Goal: Task Accomplishment & Management: Manage account settings

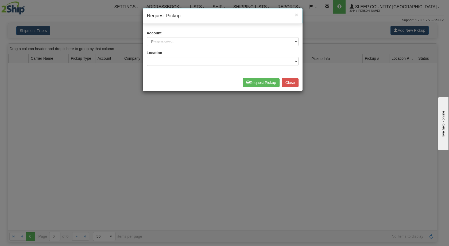
click at [159, 118] on div "× Request Pickup Account Please select Canpar - 42035243 (Canpar 42035243) FedE…" at bounding box center [224, 123] width 449 height 246
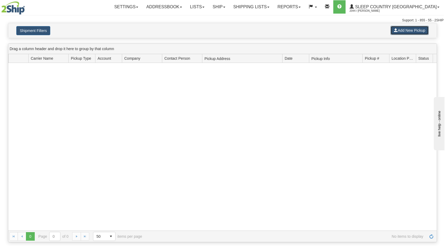
click at [406, 33] on button "Add New Pickup" at bounding box center [409, 30] width 38 height 9
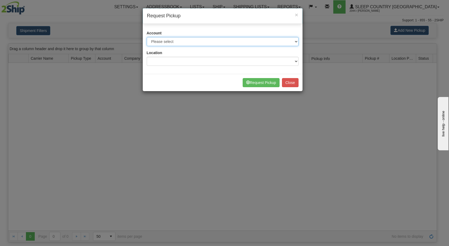
click at [213, 45] on select "Please select Canpar - 42035243 (Canpar 42035243) FedEx Express® - 787074650 (F…" at bounding box center [223, 41] width 152 height 9
select select "14"
click at [147, 37] on select "Please select Canpar - 42035243 (Canpar 42035243) FedEx Express® - 787074650 (F…" at bounding box center [223, 41] width 152 height 9
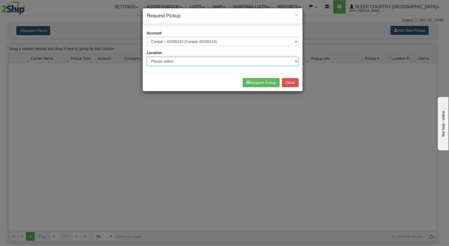
click at [190, 65] on select "Please select Ameriwood DC BECO BLU CATH COMO DORIN DUVET FASUS IMRU JASZ LUINC…" at bounding box center [223, 61] width 152 height 9
select select "6710"
click at [147, 57] on select "Please select Ameriwood DC BECO BLU CATH COMO DORIN DUVET FASUS IMRU JASZ LUINC…" at bounding box center [223, 61] width 152 height 9
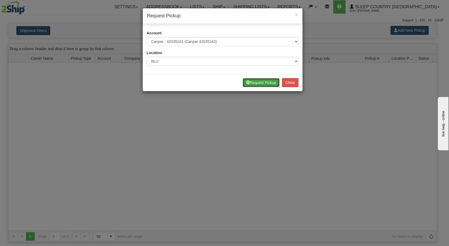
click at [263, 82] on button "Request Pickup" at bounding box center [260, 82] width 37 height 9
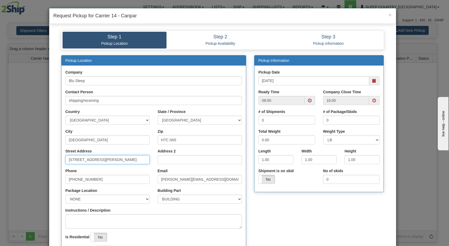
click at [87, 162] on input "[STREET_ADDRESS][PERSON_NAME]" at bounding box center [107, 159] width 84 height 9
click at [87, 162] on input "Street Address" at bounding box center [107, 159] width 84 height 9
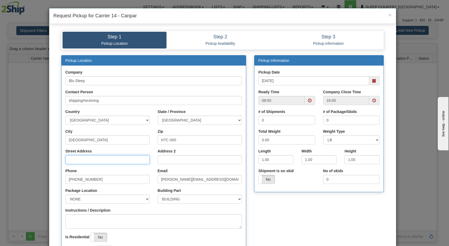
type input "3424 BOUL INDUSTRIEL"
click at [177, 139] on input "H7C 0A5" at bounding box center [200, 140] width 84 height 9
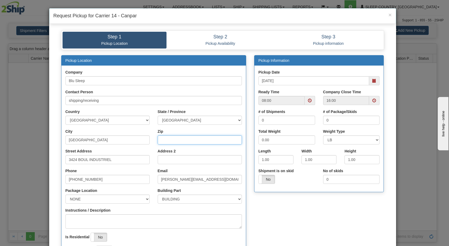
click at [173, 140] on input "Zip" at bounding box center [200, 140] width 84 height 9
type input "H7L 4R9"
click at [373, 79] on span at bounding box center [374, 81] width 4 height 4
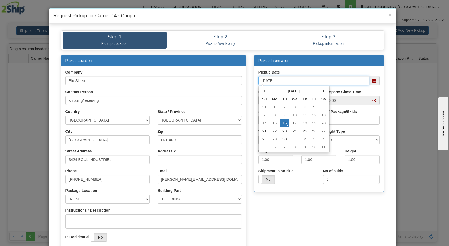
click at [284, 124] on td "16" at bounding box center [284, 123] width 9 height 8
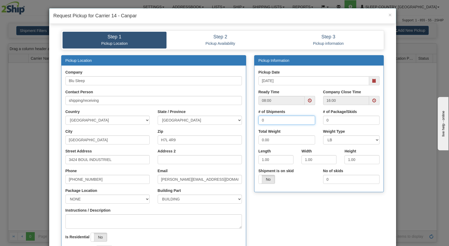
click at [267, 122] on input "0" at bounding box center [286, 120] width 57 height 9
click at [288, 120] on input "0" at bounding box center [286, 120] width 57 height 9
drag, startPoint x: 284, startPoint y: 120, endPoint x: 246, endPoint y: 120, distance: 37.7
click at [246, 120] on div "Pickup Location Company Blu Sleep Contact Person shipping/receiving Country AFG…" at bounding box center [222, 162] width 331 height 214
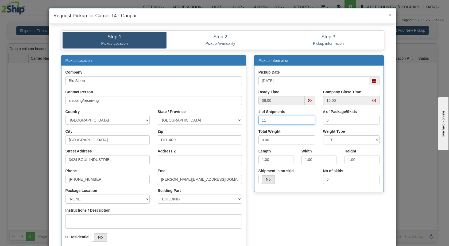
type input "11"
drag, startPoint x: 338, startPoint y: 120, endPoint x: 312, endPoint y: 119, distance: 25.1
click at [312, 119] on div "# of Shipments 11 # of Package/Skids 0" at bounding box center [318, 119] width 129 height 20
type input "11"
click at [276, 141] on input "0.00" at bounding box center [286, 140] width 57 height 9
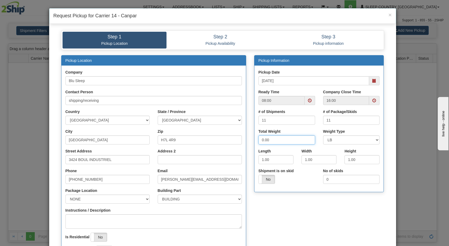
drag, startPoint x: 276, startPoint y: 141, endPoint x: 245, endPoint y: 141, distance: 31.2
click at [245, 141] on div "Pickup Location Company Blu Sleep Contact Person shipping/receiving Country AFG…" at bounding box center [222, 162] width 331 height 214
type input "90"
click at [337, 138] on select "LB KG" at bounding box center [351, 140] width 57 height 9
click at [271, 159] on input "1.00" at bounding box center [275, 159] width 35 height 9
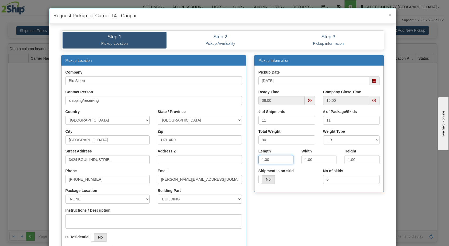
click at [260, 157] on input "1.00" at bounding box center [275, 159] width 35 height 9
type input "16.00"
click at [303, 159] on input "1.00" at bounding box center [318, 159] width 35 height 9
click at [304, 159] on input "1.00" at bounding box center [318, 159] width 35 height 9
type input "16.00"
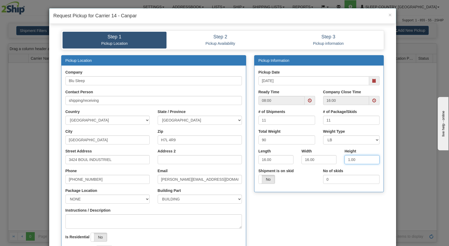
click at [347, 158] on input "1.00" at bounding box center [361, 159] width 35 height 9
type input "16.00"
drag, startPoint x: 307, startPoint y: 159, endPoint x: 300, endPoint y: 159, distance: 6.4
click at [301, 159] on input "16.00" at bounding box center [318, 159] width 35 height 9
type input "8.00"
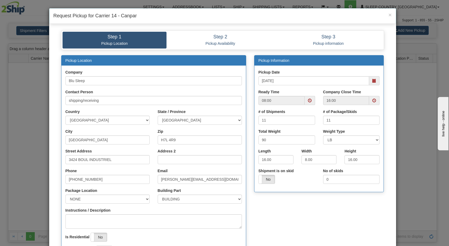
click at [308, 185] on div "Shipment is on skid Yes No" at bounding box center [286, 179] width 65 height 20
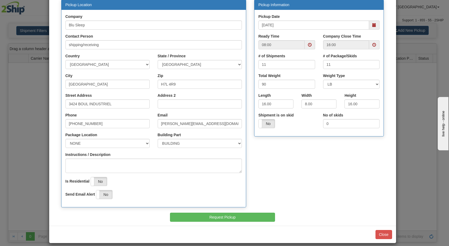
scroll to position [61, 0]
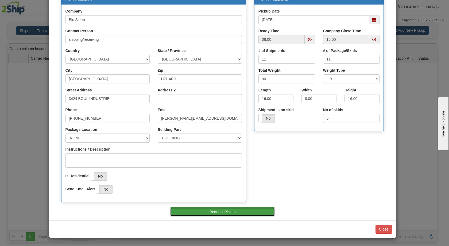
click at [216, 212] on button "Request Pickup" at bounding box center [222, 212] width 105 height 9
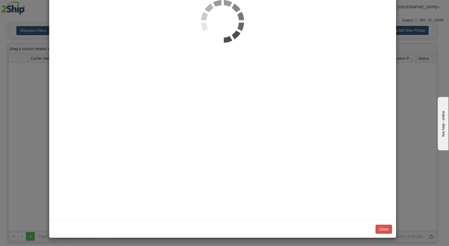
scroll to position [0, 0]
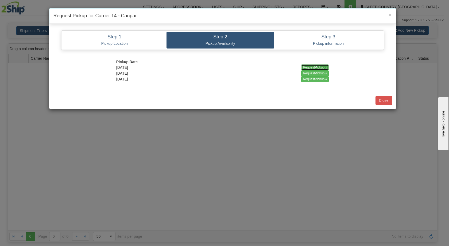
click at [320, 66] on input "RequestPickup #" at bounding box center [315, 68] width 28 height 6
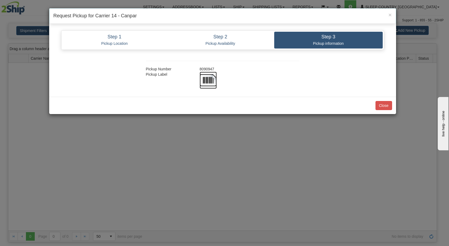
click at [208, 79] on img at bounding box center [207, 80] width 17 height 17
click at [382, 108] on button "Close" at bounding box center [383, 105] width 17 height 9
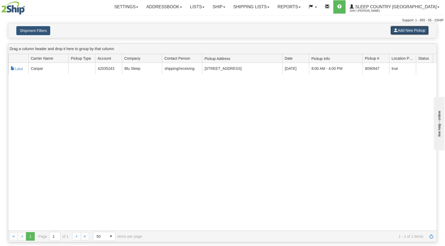
click at [406, 27] on button "Add New Pickup" at bounding box center [409, 30] width 38 height 9
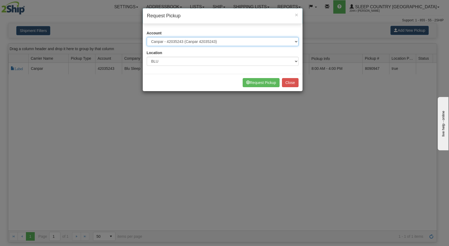
click at [232, 44] on select "Please select Canpar - 42035243 (Canpar 42035243) FedEx Express® - 787074650 (F…" at bounding box center [223, 41] width 152 height 9
select select "2"
click at [147, 37] on select "Please select Canpar - 42035243 (Canpar 42035243) FedEx Express® - 787074650 (F…" at bounding box center [223, 41] width 152 height 9
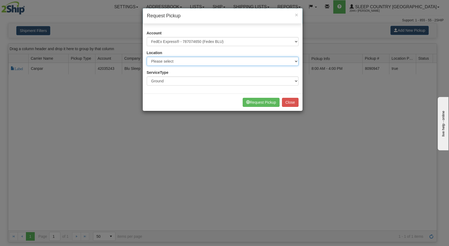
click at [178, 61] on select "Please select BLU" at bounding box center [223, 61] width 152 height 9
select select "6710"
click at [147, 57] on select "Please select BLU" at bounding box center [223, 61] width 152 height 9
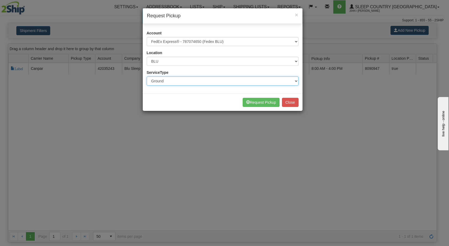
click at [174, 80] on select "Ground Express" at bounding box center [223, 81] width 152 height 9
click at [147, 77] on select "Ground Express" at bounding box center [223, 81] width 152 height 9
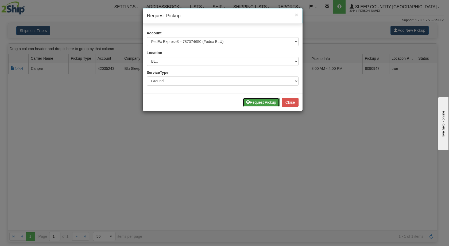
click at [264, 105] on button "Request Pickup" at bounding box center [260, 102] width 37 height 9
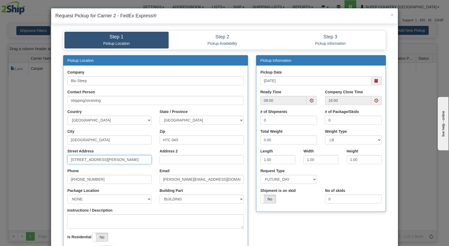
click at [94, 160] on input "[STREET_ADDRESS][PERSON_NAME]" at bounding box center [109, 159] width 84 height 9
click at [94, 160] on input "Street Address" at bounding box center [109, 159] width 84 height 9
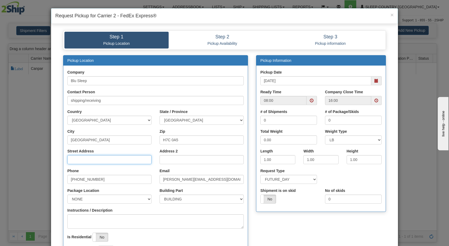
type input "3424 BOUL INDUSTRIEL"
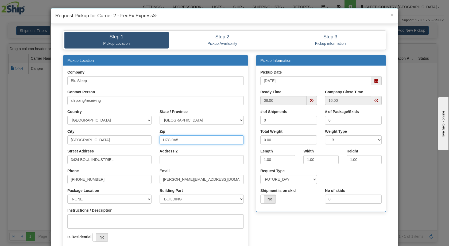
click at [170, 140] on input "H7C 0A5" at bounding box center [201, 140] width 84 height 9
click at [170, 140] on input "Zip" at bounding box center [201, 140] width 84 height 9
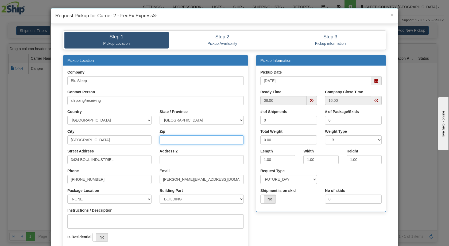
type input "H7L 4R9"
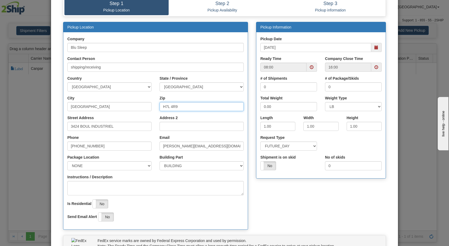
scroll to position [36, 0]
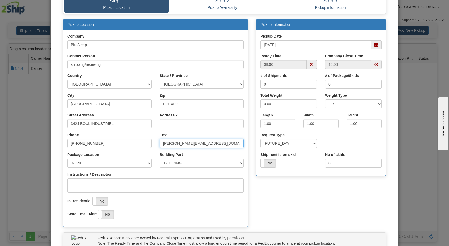
drag, startPoint x: 172, startPoint y: 143, endPoint x: 158, endPoint y: 143, distance: 14.2
click at [159, 143] on input "[PERSON_NAME][EMAIL_ADDRESS][DOMAIN_NAME]" at bounding box center [201, 143] width 84 height 9
click at [175, 145] on input "info@myblusleep.com" at bounding box center [201, 143] width 84 height 9
type input "info@myblusleep.com"
click at [213, 149] on div "Email info@myblusleep.com" at bounding box center [201, 142] width 92 height 20
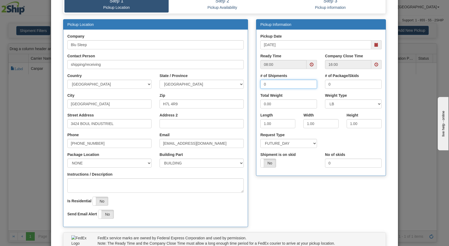
click at [280, 83] on input "0" at bounding box center [288, 84] width 57 height 9
click at [271, 84] on input "0" at bounding box center [288, 84] width 57 height 9
drag, startPoint x: 271, startPoint y: 84, endPoint x: 258, endPoint y: 84, distance: 12.3
click at [260, 84] on input "0" at bounding box center [288, 84] width 57 height 9
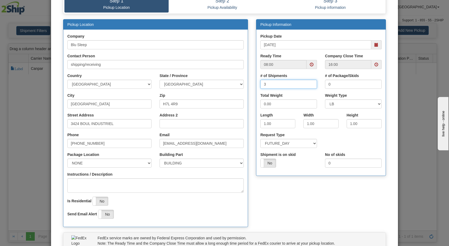
type input "3"
click at [334, 82] on input "0" at bounding box center [353, 84] width 57 height 9
type input "3"
click at [265, 104] on input "0.00" at bounding box center [288, 104] width 57 height 9
click at [262, 102] on input "0.00" at bounding box center [288, 104] width 57 height 9
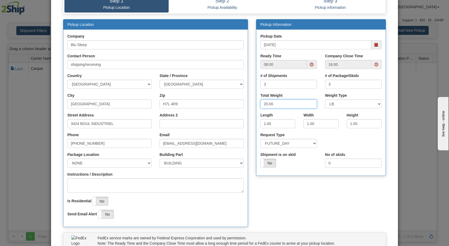
click at [288, 102] on input "20.00" at bounding box center [288, 104] width 57 height 9
type input "20.00"
click at [263, 122] on input "1.00" at bounding box center [277, 123] width 35 height 9
click at [263, 123] on input "1.00" at bounding box center [277, 123] width 35 height 9
type input "16.00"
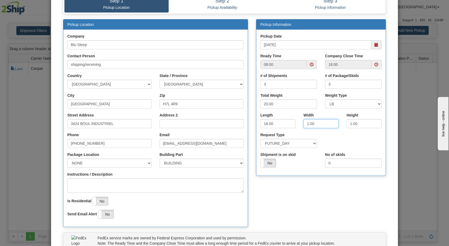
drag, startPoint x: 306, startPoint y: 123, endPoint x: 303, endPoint y: 123, distance: 2.9
click at [303, 123] on input "1.00" at bounding box center [320, 123] width 35 height 9
type input "8.00"
click at [349, 124] on input "1.00" at bounding box center [363, 123] width 35 height 9
type input "16.00"
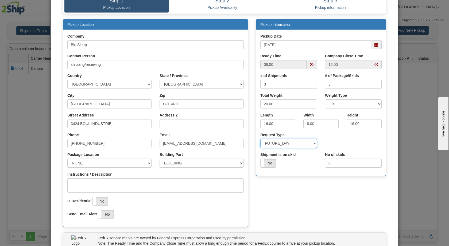
click at [296, 141] on select "SAME_DAY FUTURE_DAY" at bounding box center [288, 143] width 57 height 9
click at [260, 139] on select "SAME_DAY FUTURE_DAY" at bounding box center [288, 143] width 57 height 9
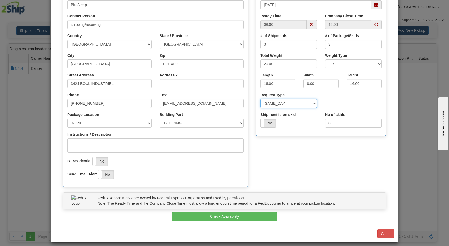
scroll to position [81, 0]
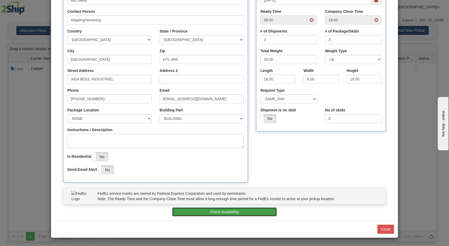
click at [211, 211] on button "Check Availability" at bounding box center [224, 212] width 105 height 9
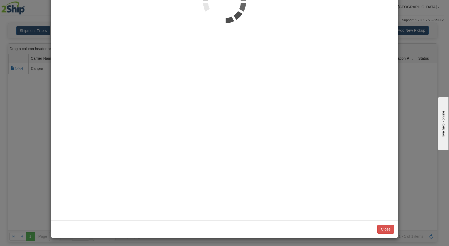
scroll to position [0, 0]
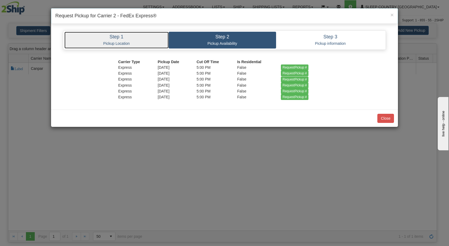
click at [131, 32] on link "Step 1 Pickup Location" at bounding box center [116, 40] width 104 height 17
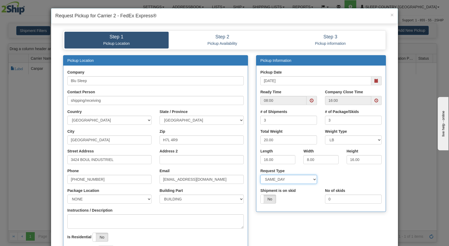
click at [292, 184] on select "SAME_DAY FUTURE_DAY" at bounding box center [288, 179] width 57 height 9
click at [260, 175] on select "SAME_DAY FUTURE_DAY" at bounding box center [288, 179] width 57 height 9
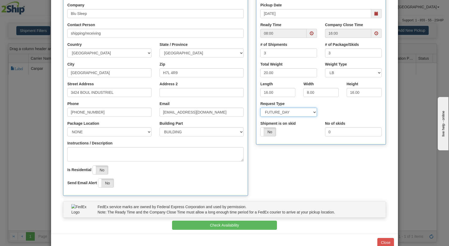
scroll to position [81, 0]
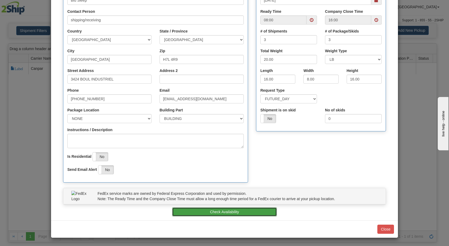
click at [234, 213] on button "Check Availability" at bounding box center [224, 212] width 105 height 9
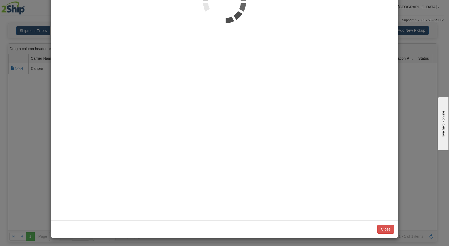
scroll to position [0, 0]
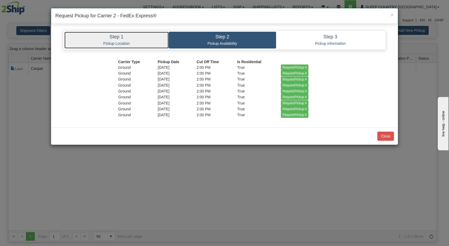
click at [116, 39] on h4 "Step 1" at bounding box center [116, 36] width 96 height 5
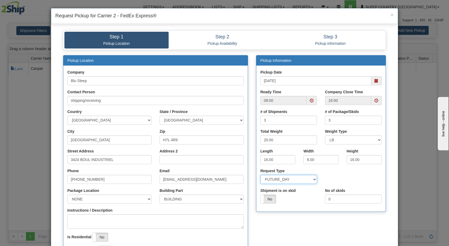
click at [284, 177] on select "SAME_DAY FUTURE_DAY" at bounding box center [288, 179] width 57 height 9
select select "0"
click at [260, 175] on select "SAME_DAY FUTURE_DAY" at bounding box center [288, 179] width 57 height 9
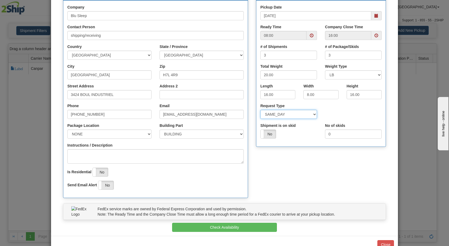
scroll to position [65, 0]
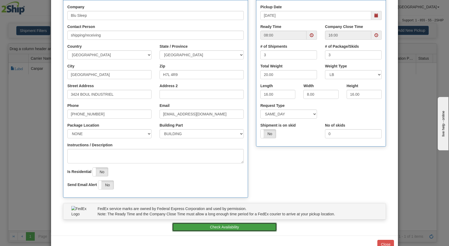
click at [211, 226] on button "Check Availability" at bounding box center [224, 227] width 105 height 9
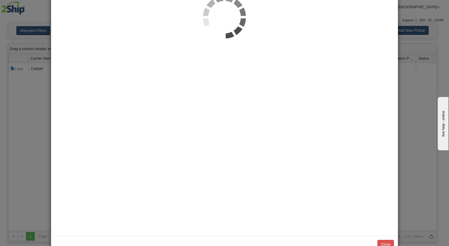
scroll to position [0, 0]
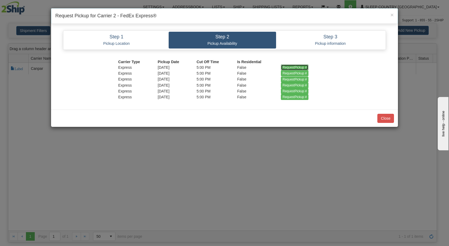
click at [290, 67] on input "RequestPickup #" at bounding box center [295, 68] width 28 height 6
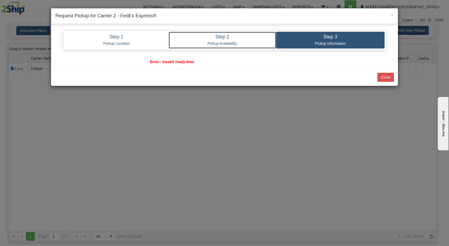
click at [237, 37] on h4 "Step 2" at bounding box center [223, 36] width 100 height 5
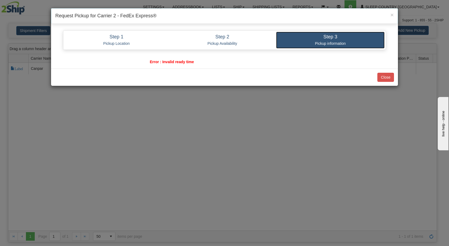
click at [320, 45] on p "Pickup information" at bounding box center [330, 43] width 100 height 5
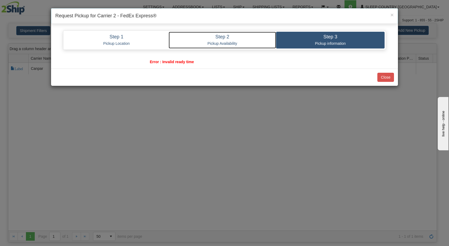
click at [245, 33] on link "Step 2 Pickup Availability" at bounding box center [223, 40] width 108 height 17
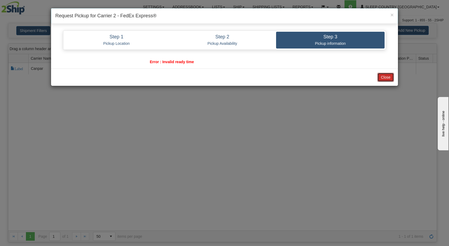
click at [382, 77] on button "Close" at bounding box center [385, 77] width 17 height 9
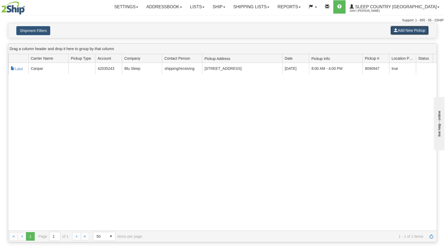
click at [397, 30] on button "Add New Pickup" at bounding box center [409, 30] width 38 height 9
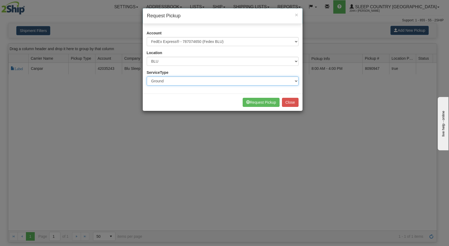
click at [174, 83] on select "Ground Express" at bounding box center [223, 81] width 152 height 9
click at [147, 77] on select "Ground Express" at bounding box center [223, 81] width 152 height 9
click at [292, 104] on button "Close" at bounding box center [290, 102] width 17 height 9
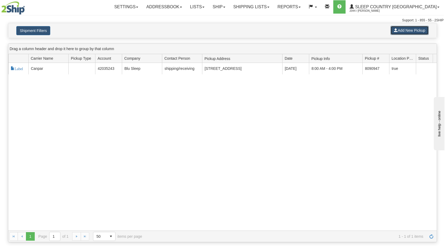
click at [403, 31] on button "Add New Pickup" at bounding box center [409, 30] width 38 height 9
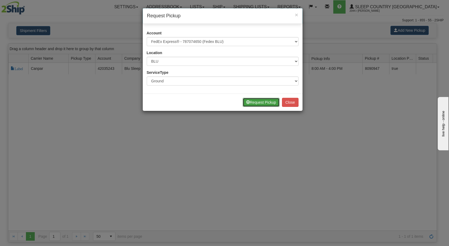
click at [261, 101] on button "Request Pickup" at bounding box center [260, 102] width 37 height 9
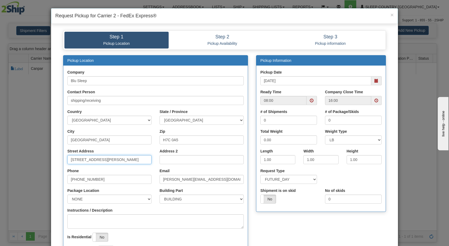
click at [92, 160] on input "[STREET_ADDRESS][PERSON_NAME]" at bounding box center [109, 159] width 84 height 9
click at [92, 160] on input "Street Address" at bounding box center [109, 159] width 84 height 9
type input "3424 BOUL INDUSTRIEL"
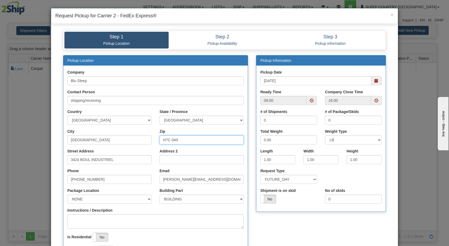
click at [174, 143] on input "H7C 0A5" at bounding box center [201, 140] width 84 height 9
type input "H7C 05"
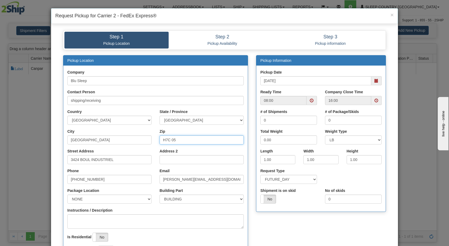
click at [174, 142] on input "H7C 05" at bounding box center [201, 140] width 84 height 9
click at [174, 141] on input "Zip" at bounding box center [201, 140] width 84 height 9
type input "H7L 4R9"
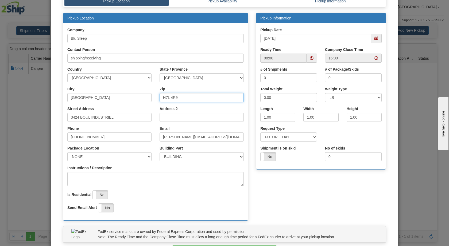
scroll to position [43, 0]
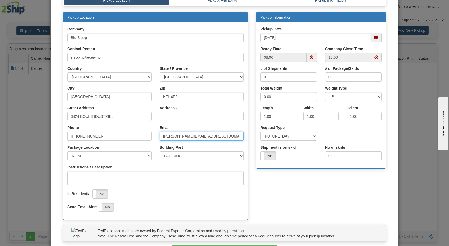
drag, startPoint x: 172, startPoint y: 136, endPoint x: 157, endPoint y: 136, distance: 14.7
click at [157, 136] on div "Email sandro@myblusleep.com" at bounding box center [201, 135] width 92 height 20
type input "info@myblusleep.com"
click at [285, 74] on input "0" at bounding box center [288, 77] width 57 height 9
drag, startPoint x: 285, startPoint y: 74, endPoint x: 258, endPoint y: 74, distance: 26.7
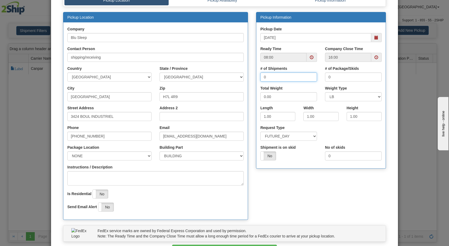
click at [260, 74] on input "0" at bounding box center [288, 77] width 57 height 9
type input "3"
drag, startPoint x: 334, startPoint y: 77, endPoint x: 319, endPoint y: 77, distance: 14.4
click at [321, 77] on div "# of Package/Skids 0" at bounding box center [353, 76] width 65 height 20
type input "3"
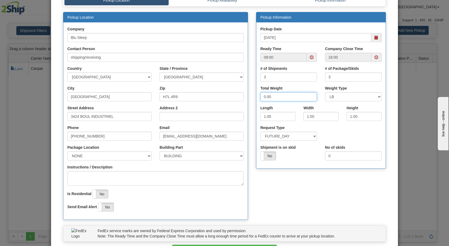
click at [263, 96] on input "0.00" at bounding box center [288, 96] width 57 height 9
click at [262, 96] on input "0.00" at bounding box center [288, 96] width 57 height 9
type input "20.00"
click at [263, 114] on input "1.00" at bounding box center [277, 116] width 35 height 9
type input "16.00"
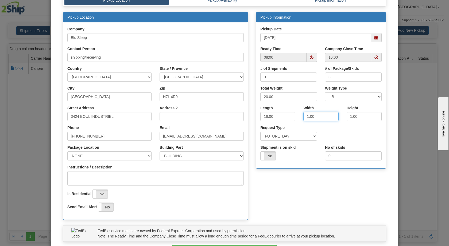
drag, startPoint x: 306, startPoint y: 115, endPoint x: 303, endPoint y: 115, distance: 3.0
click at [303, 115] on input "1.00" at bounding box center [320, 116] width 35 height 9
type input "8.00"
click at [348, 115] on input "1.00" at bounding box center [363, 116] width 35 height 9
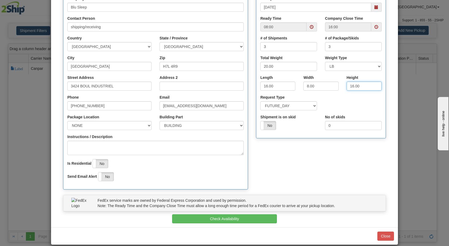
scroll to position [81, 0]
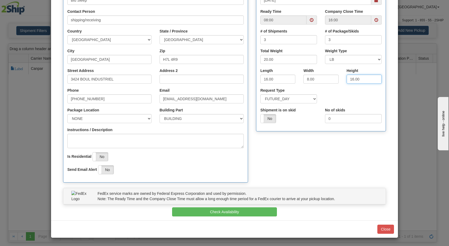
type input "16.00"
click at [300, 99] on select "SAME_DAY FUTURE_DAY" at bounding box center [288, 99] width 57 height 9
select select "0"
click at [260, 95] on select "SAME_DAY FUTURE_DAY" at bounding box center [288, 99] width 57 height 9
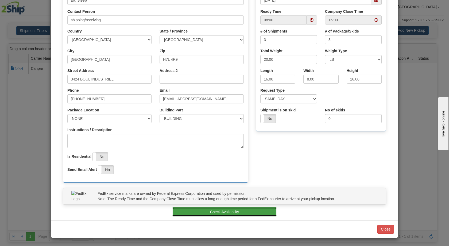
click at [211, 214] on button "Check Availability" at bounding box center [224, 212] width 105 height 9
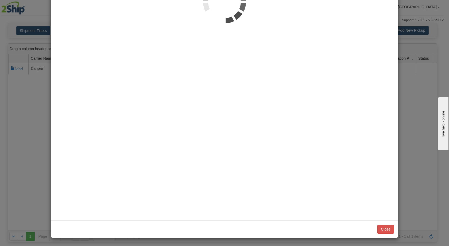
scroll to position [0, 0]
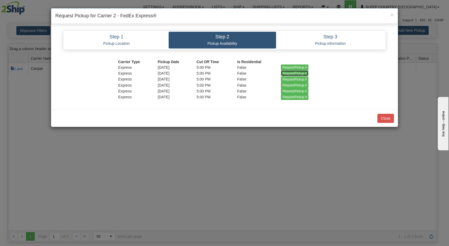
click at [294, 72] on input "RequestPickup #" at bounding box center [295, 74] width 28 height 6
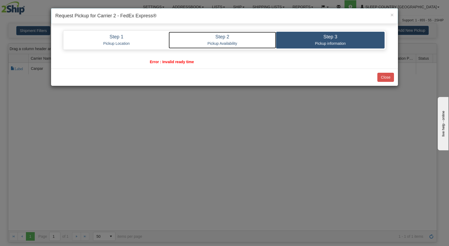
click at [225, 42] on p "Pickup Availability" at bounding box center [223, 43] width 100 height 5
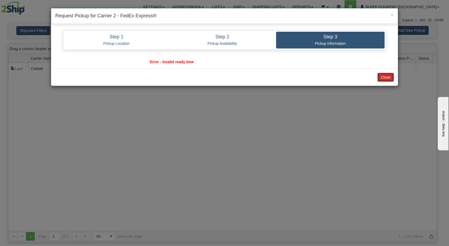
click at [384, 79] on button "Close" at bounding box center [385, 77] width 17 height 9
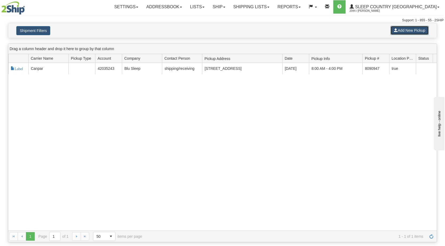
click at [399, 28] on button "Add New Pickup" at bounding box center [409, 30] width 38 height 9
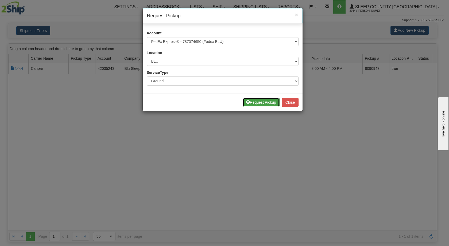
click at [262, 102] on button "Request Pickup" at bounding box center [260, 102] width 37 height 9
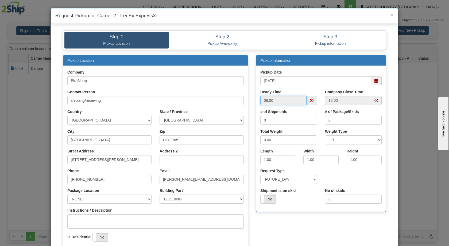
click at [290, 99] on input "08:00" at bounding box center [283, 100] width 46 height 9
click at [311, 101] on span at bounding box center [312, 101] width 4 height 4
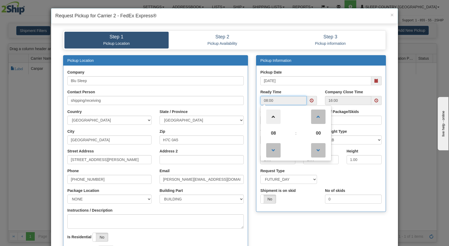
click at [273, 117] on span at bounding box center [273, 117] width 14 height 14
click at [313, 91] on div "Ready Time 10:00 10 : 00 00 01 02 03 04 05 06 07 08 09 10 11 12 13 14 15 16 17 …" at bounding box center [288, 97] width 57 height 16
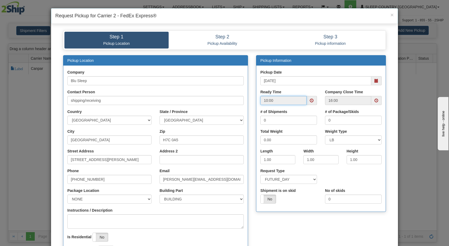
click at [274, 103] on input "10:00" at bounding box center [283, 100] width 46 height 9
click at [280, 100] on input "10:00" at bounding box center [283, 100] width 46 height 9
click at [308, 94] on div "Ready Time 10:00" at bounding box center [288, 97] width 57 height 16
click at [309, 98] on span at bounding box center [311, 100] width 10 height 9
click at [363, 100] on input "16:00" at bounding box center [348, 100] width 46 height 9
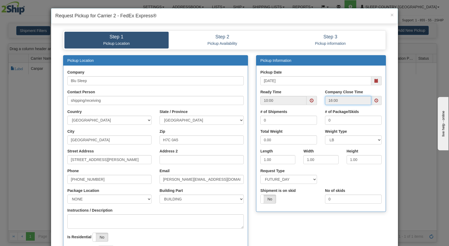
click at [376, 80] on span at bounding box center [376, 81] width 4 height 4
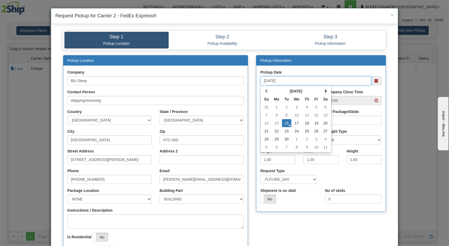
click at [287, 122] on td "16" at bounding box center [286, 123] width 9 height 8
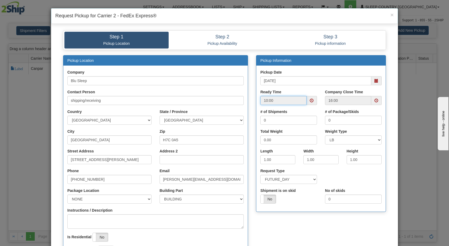
click at [271, 100] on input "10:00" at bounding box center [283, 100] width 46 height 9
click at [281, 101] on input "10:00" at bounding box center [283, 100] width 46 height 9
click at [306, 99] on span at bounding box center [311, 100] width 10 height 9
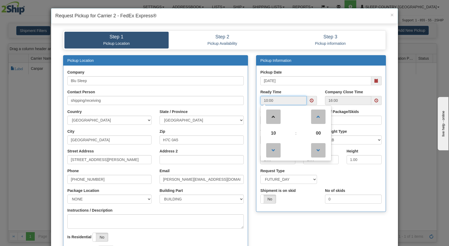
click at [268, 109] on link at bounding box center [273, 116] width 16 height 19
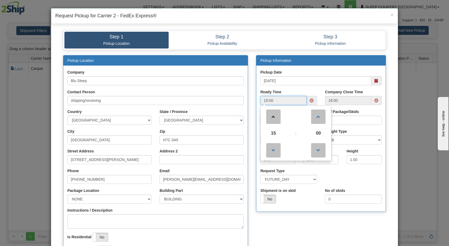
click at [268, 109] on link at bounding box center [273, 116] width 16 height 19
click at [269, 148] on span at bounding box center [273, 150] width 14 height 14
type input "15:00"
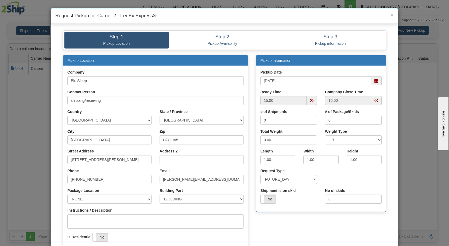
click at [363, 111] on div "# of Package/Skids 0" at bounding box center [353, 117] width 57 height 16
drag, startPoint x: 265, startPoint y: 120, endPoint x: 260, endPoint y: 118, distance: 5.6
click at [260, 118] on input "0" at bounding box center [288, 120] width 57 height 9
type input "3"
drag, startPoint x: 336, startPoint y: 119, endPoint x: 322, endPoint y: 119, distance: 13.6
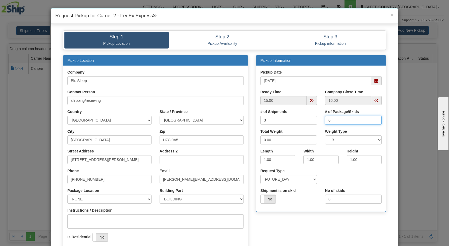
click at [322, 119] on div "# of Package/Skids 0" at bounding box center [353, 119] width 65 height 20
type input "3"
click at [261, 140] on input "0.00" at bounding box center [288, 140] width 57 height 9
type input "20.00"
click at [263, 158] on input "1.00" at bounding box center [277, 159] width 35 height 9
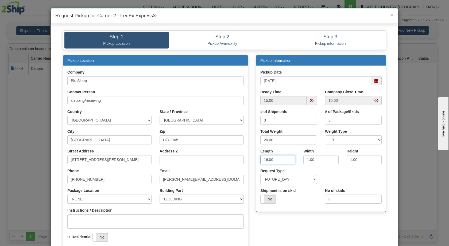
type input "16.00"
click at [304, 159] on input "1.00" at bounding box center [320, 159] width 35 height 9
type input "8.00"
click at [350, 159] on input "1.00" at bounding box center [363, 159] width 35 height 9
type input "16.00"
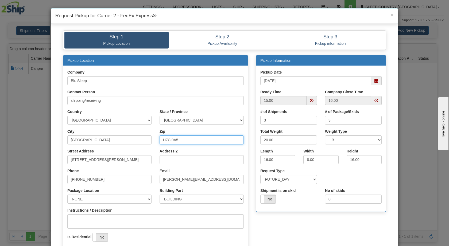
click at [167, 141] on input "H7C 0A5" at bounding box center [201, 140] width 84 height 9
click at [167, 141] on input "Zip" at bounding box center [201, 140] width 84 height 9
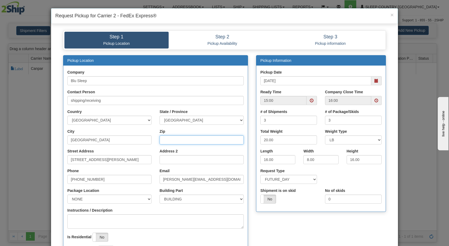
type input "H7L 4R9"
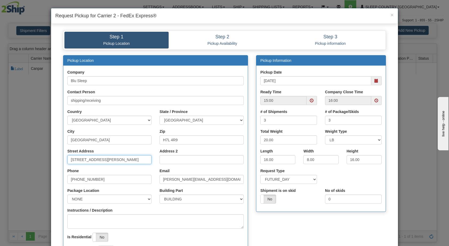
click at [105, 162] on input "[STREET_ADDRESS][PERSON_NAME]" at bounding box center [109, 159] width 84 height 9
click at [105, 162] on input "Street Address" at bounding box center [109, 159] width 84 height 9
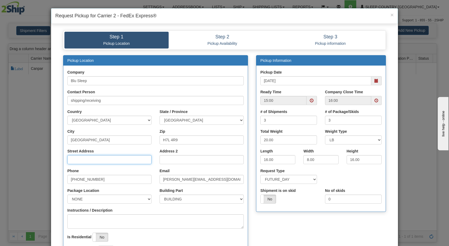
type input "3424 BOUL INDUSTRIEL"
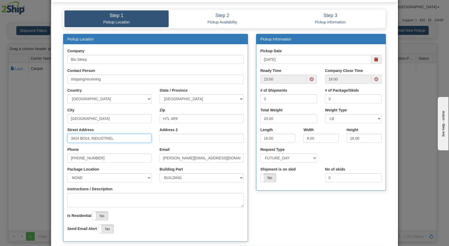
scroll to position [41, 0]
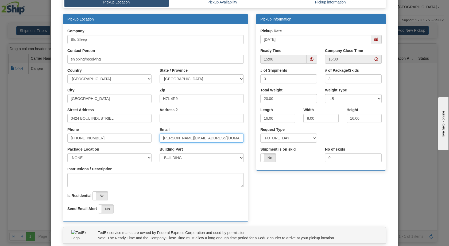
drag, startPoint x: 172, startPoint y: 138, endPoint x: 153, endPoint y: 137, distance: 19.0
click at [153, 137] on div "Phone 450-661-1656 Email sandro@myblusleep.com" at bounding box center [155, 137] width 184 height 20
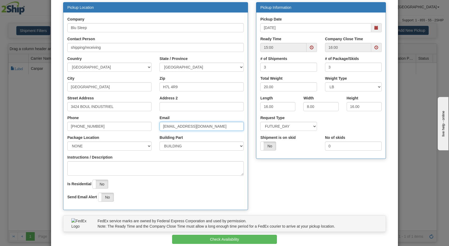
scroll to position [65, 0]
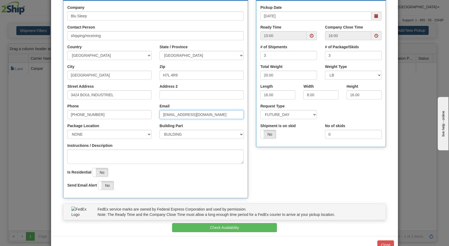
type input "info@myblusleep.com"
click at [304, 111] on select "SAME_DAY FUTURE_DAY" at bounding box center [288, 114] width 57 height 9
select select "0"
click at [260, 110] on select "SAME_DAY FUTURE_DAY" at bounding box center [288, 114] width 57 height 9
click at [374, 16] on span at bounding box center [376, 16] width 4 height 4
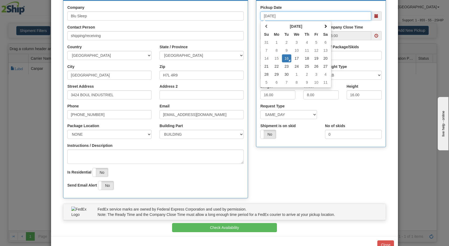
click at [374, 16] on span at bounding box center [376, 16] width 4 height 4
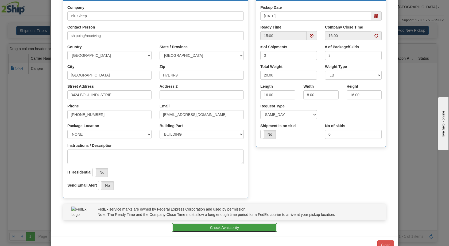
click at [212, 230] on button "Check Availability" at bounding box center [224, 228] width 105 height 9
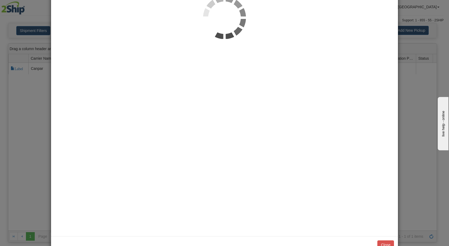
scroll to position [0, 0]
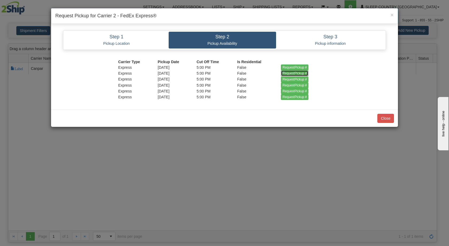
click at [291, 73] on input "RequestPickup #" at bounding box center [295, 74] width 28 height 6
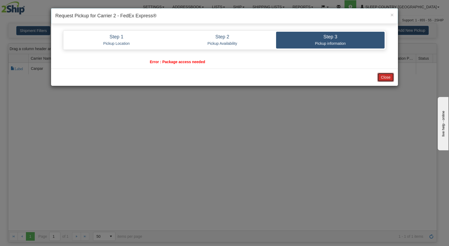
click at [387, 76] on button "Close" at bounding box center [385, 77] width 17 height 9
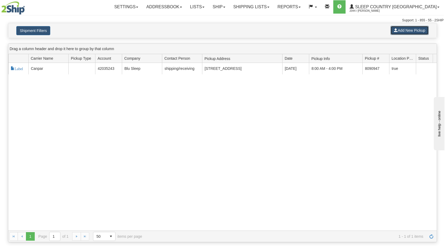
click at [397, 31] on button "Add New Pickup" at bounding box center [409, 30] width 38 height 9
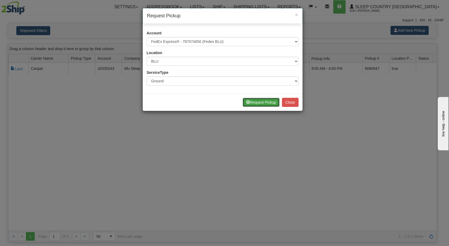
click at [271, 104] on button "Request Pickup" at bounding box center [260, 102] width 37 height 9
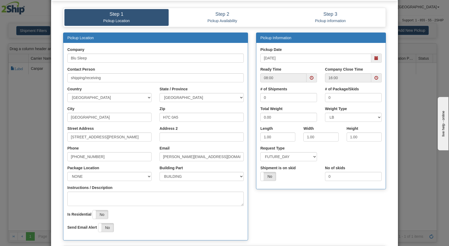
scroll to position [23, 0]
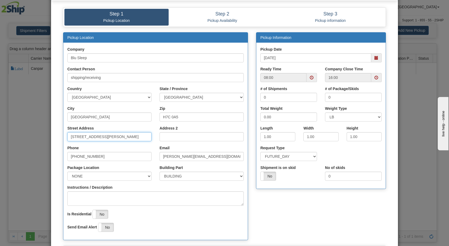
click at [108, 135] on input "[STREET_ADDRESS][PERSON_NAME]" at bounding box center [109, 136] width 84 height 9
click at [108, 135] on input "Street Address" at bounding box center [109, 136] width 84 height 9
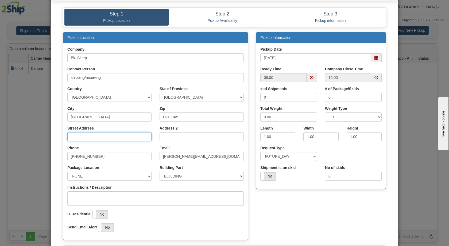
type input "3424 BOUL INDUSTRIEL"
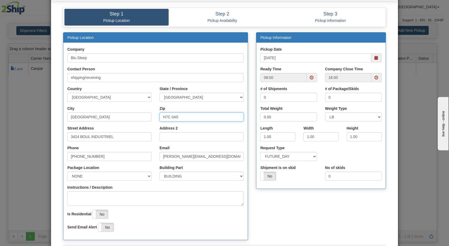
click at [190, 117] on input "H7C 0A5" at bounding box center [201, 117] width 84 height 9
click at [190, 117] on input "Zip" at bounding box center [201, 117] width 84 height 9
type input "H7L 4R9"
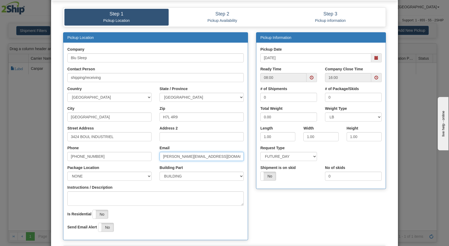
drag, startPoint x: 172, startPoint y: 156, endPoint x: 151, endPoint y: 156, distance: 21.1
click at [151, 156] on div "Phone 450-661-1656 Email sandro@myblusleep.com" at bounding box center [155, 156] width 184 height 20
click at [374, 58] on span at bounding box center [376, 58] width 4 height 4
type input "info@myblusleep.com"
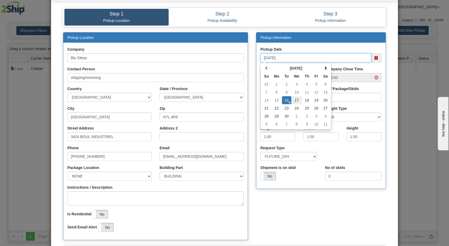
click at [295, 101] on td "17" at bounding box center [296, 100] width 11 height 8
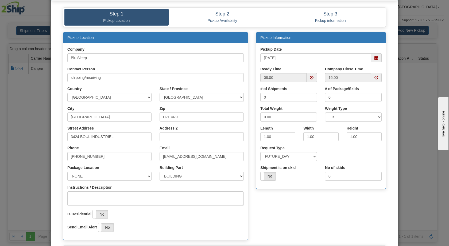
click at [374, 57] on span at bounding box center [376, 58] width 4 height 4
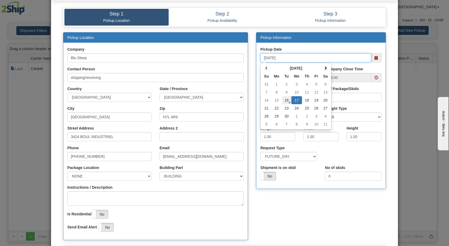
click at [287, 99] on td "16" at bounding box center [286, 100] width 9 height 8
type input "[DATE]"
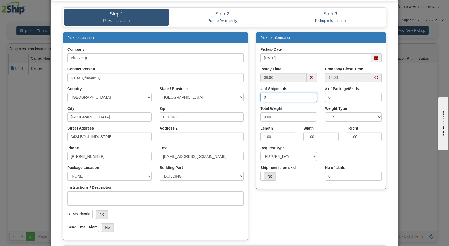
click at [287, 99] on input "0" at bounding box center [288, 97] width 57 height 9
drag, startPoint x: 287, startPoint y: 99, endPoint x: 257, endPoint y: 95, distance: 29.5
click at [257, 95] on div "# of Shipments 0" at bounding box center [288, 96] width 65 height 20
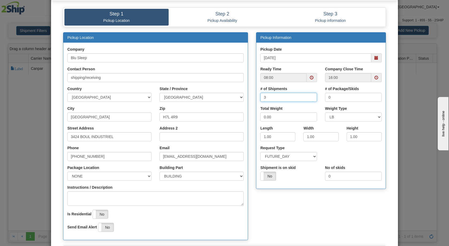
type input "3"
drag, startPoint x: 337, startPoint y: 95, endPoint x: 324, endPoint y: 95, distance: 13.1
click at [325, 95] on input "0" at bounding box center [353, 97] width 57 height 9
type input "3"
click at [262, 117] on input "0.00" at bounding box center [288, 117] width 57 height 9
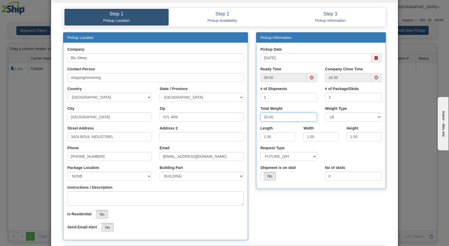
type input "20.00"
click at [263, 137] on input "1.00" at bounding box center [277, 136] width 35 height 9
type input "16.00"
click at [306, 136] on input "1.00" at bounding box center [320, 136] width 35 height 9
type input "8.00"
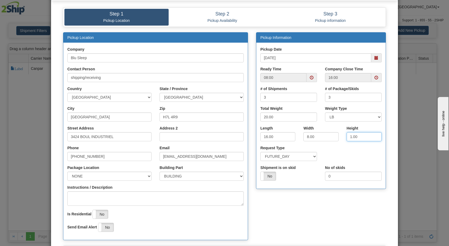
click at [349, 136] on input "1.00" at bounding box center [363, 136] width 35 height 9
type input "16.00"
click at [347, 148] on div "Request Type SAME_DAY FUTURE_DAY" at bounding box center [320, 156] width 129 height 20
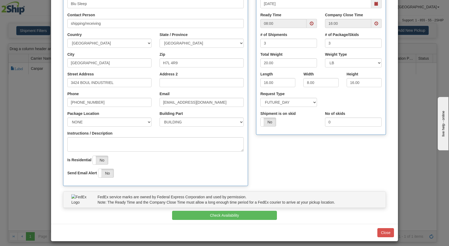
scroll to position [81, 0]
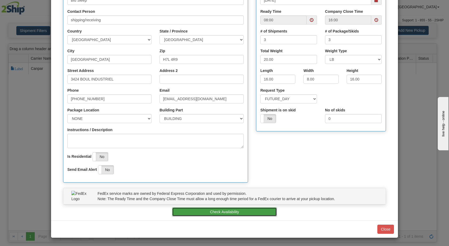
click at [224, 211] on button "Check Availability" at bounding box center [224, 212] width 105 height 9
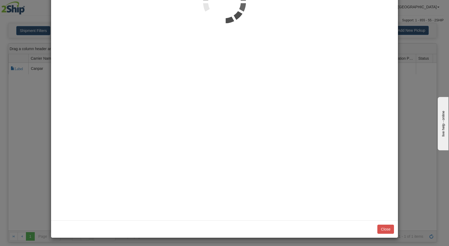
scroll to position [0, 0]
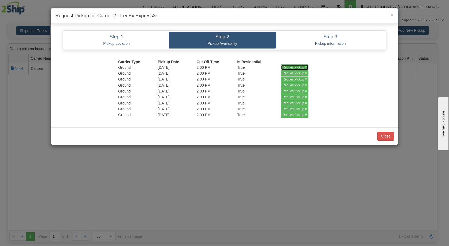
click at [293, 68] on input "RequestPickup #" at bounding box center [295, 68] width 28 height 6
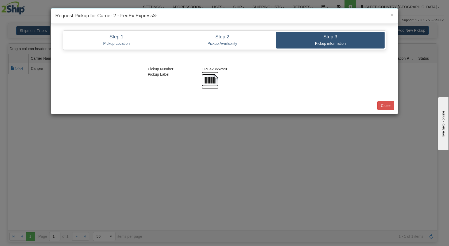
click at [209, 82] on img at bounding box center [209, 80] width 17 height 17
click at [390, 106] on button "Close" at bounding box center [385, 105] width 17 height 9
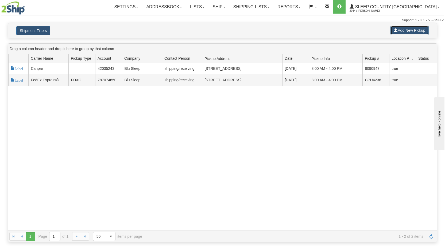
click at [393, 32] on button "Add New Pickup" at bounding box center [409, 30] width 38 height 9
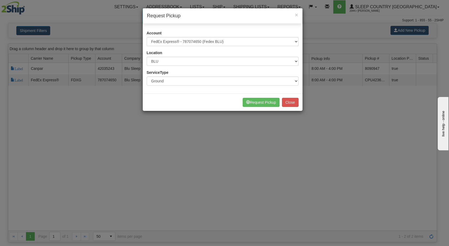
click at [316, 164] on div "× Request Pickup Account Please select Canpar - 42035243 (Canpar 42035243) FedE…" at bounding box center [224, 123] width 449 height 246
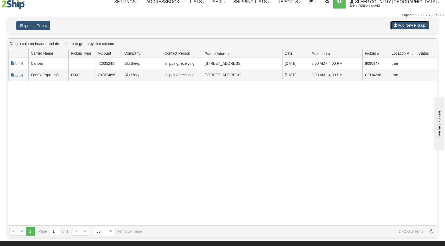
scroll to position [9, 0]
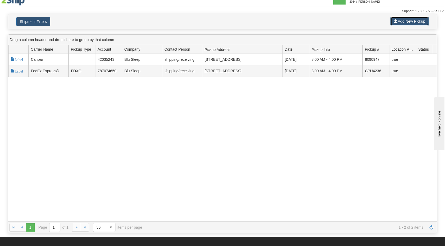
click at [404, 22] on button "Add New Pickup" at bounding box center [409, 21] width 38 height 9
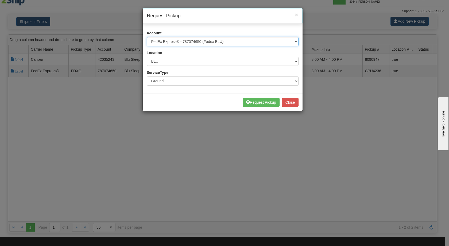
click at [242, 42] on select "Please select Canpar - 42035243 (Canpar 42035243) FedEx Express® - 787074650 (F…" at bounding box center [223, 41] width 152 height 9
select select "11"
click at [147, 37] on select "Please select Canpar - 42035243 (Canpar 42035243) FedEx Express® - 787074650 (F…" at bounding box center [223, 41] width 152 height 9
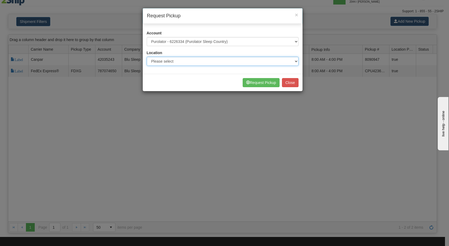
click at [226, 65] on select "Please select 300 390 90 901 902 91 914 915 916 917 92 921 922 93 94 95 96 97 9…" at bounding box center [223, 61] width 152 height 9
click at [298, 13] on div "× Request Pickup" at bounding box center [223, 15] width 160 height 15
click at [296, 15] on span "×" at bounding box center [296, 15] width 3 height 6
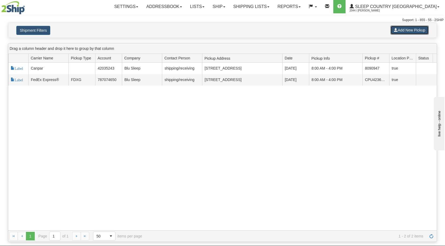
scroll to position [0, 0]
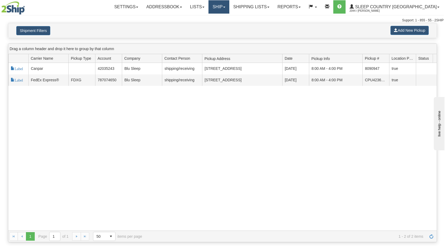
click at [229, 6] on link "Ship" at bounding box center [218, 6] width 21 height 13
click at [224, 25] on span "OnHold / Order Queue" at bounding box center [205, 26] width 38 height 4
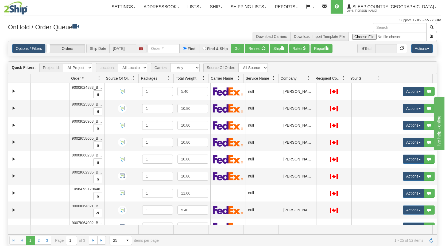
click at [308, 79] on span at bounding box center [308, 78] width 4 height 4
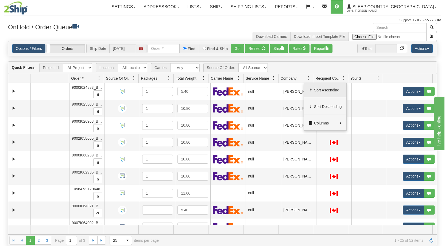
click at [314, 91] on span "Sort Ascending" at bounding box center [328, 90] width 28 height 5
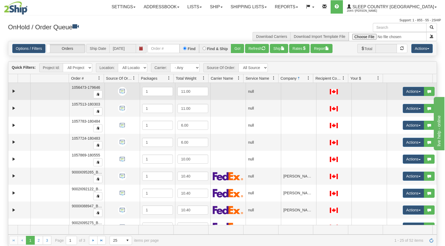
click at [81, 87] on span "1056473-179646" at bounding box center [86, 87] width 28 height 4
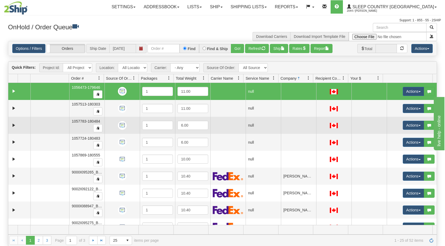
click at [75, 129] on td "1057783-180484" at bounding box center [86, 125] width 35 height 17
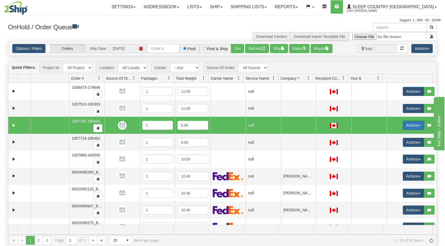
click at [413, 125] on button "Actions" at bounding box center [412, 125] width 21 height 9
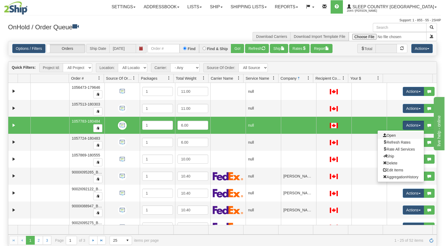
click at [392, 137] on link "Open" at bounding box center [400, 135] width 46 height 7
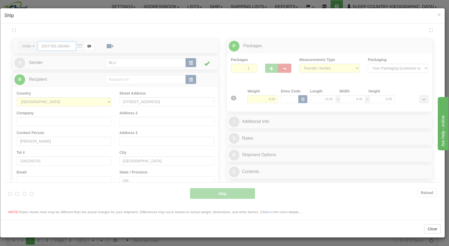
type input "08:56"
type input "16:00"
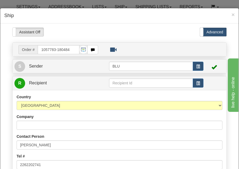
click at [150, 18] on h4 "Ship" at bounding box center [119, 15] width 230 height 7
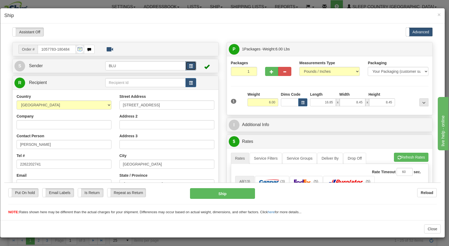
click at [191, 65] on button "button" at bounding box center [190, 65] width 11 height 9
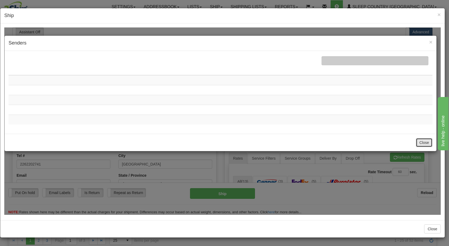
click at [425, 141] on button "Close" at bounding box center [424, 142] width 17 height 9
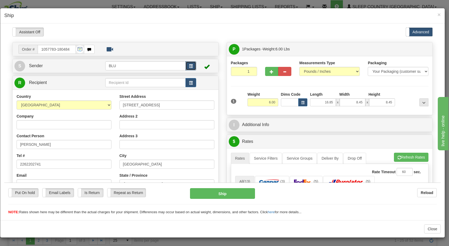
click at [189, 66] on span "button" at bounding box center [191, 65] width 4 height 3
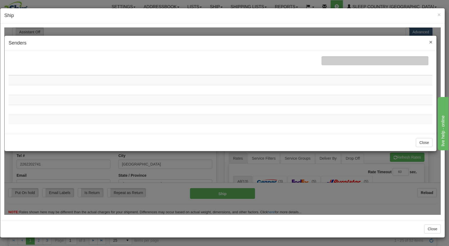
click at [431, 41] on span "×" at bounding box center [430, 42] width 3 height 6
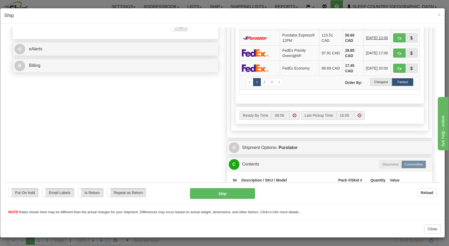
scroll to position [203, 0]
click at [377, 85] on label "Cheapest" at bounding box center [381, 81] width 22 height 8
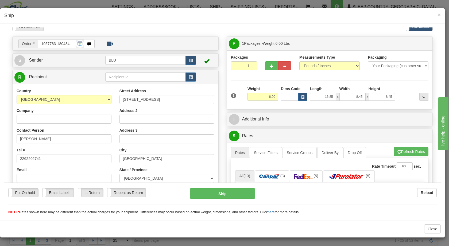
scroll to position [5, 0]
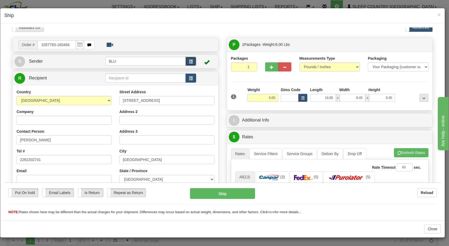
click at [186, 63] on button "button" at bounding box center [190, 61] width 11 height 9
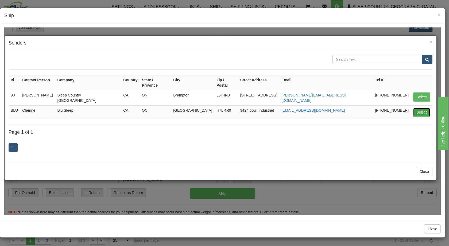
click at [421, 108] on button "Select" at bounding box center [421, 112] width 17 height 9
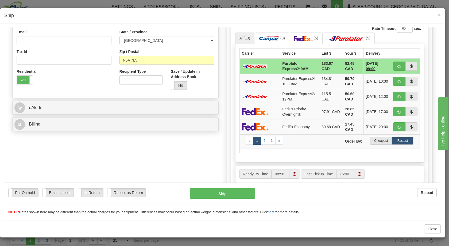
scroll to position [146, 0]
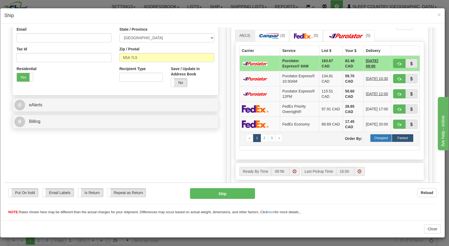
click at [375, 142] on label "Cheapest" at bounding box center [381, 138] width 22 height 8
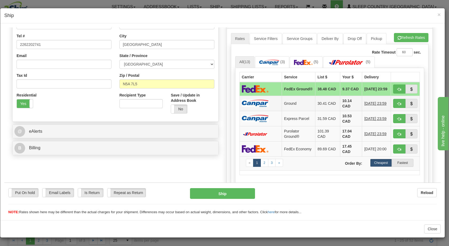
scroll to position [92, 0]
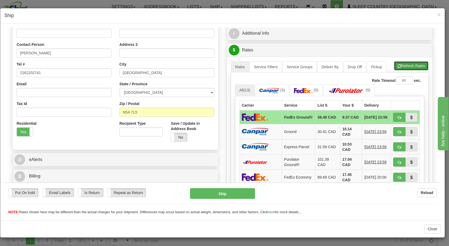
click at [411, 65] on button "Refresh Rates" at bounding box center [411, 65] width 34 height 9
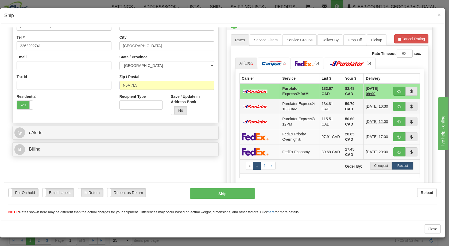
scroll to position [148, 0]
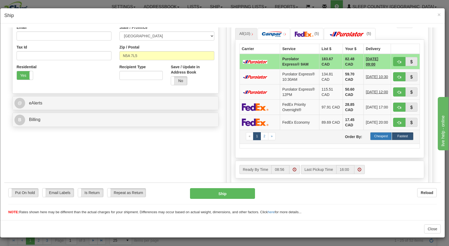
click at [375, 140] on label "Cheapest" at bounding box center [381, 136] width 22 height 8
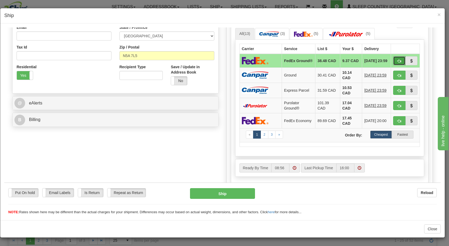
click at [397, 60] on span "button" at bounding box center [399, 60] width 4 height 3
type input "92"
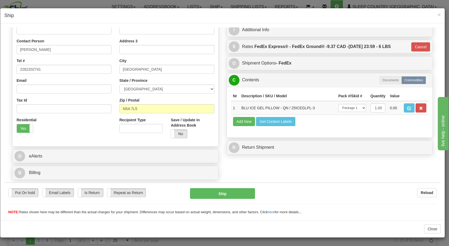
scroll to position [95, 0]
click at [227, 194] on button "Ship" at bounding box center [222, 193] width 65 height 11
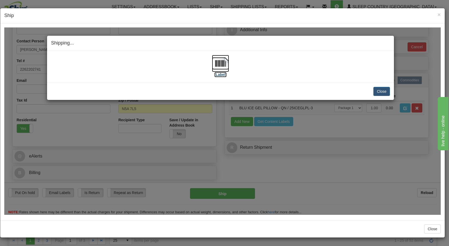
click at [222, 64] on img at bounding box center [220, 63] width 17 height 17
click at [380, 92] on button "Close" at bounding box center [381, 91] width 17 height 9
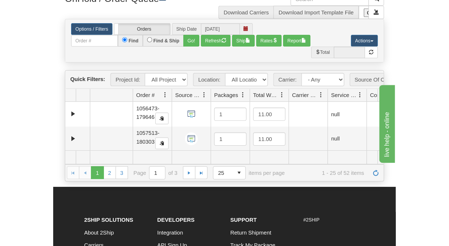
scroll to position [28, 0]
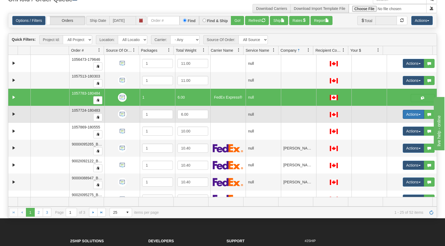
click at [416, 113] on button "Actions" at bounding box center [412, 114] width 21 height 9
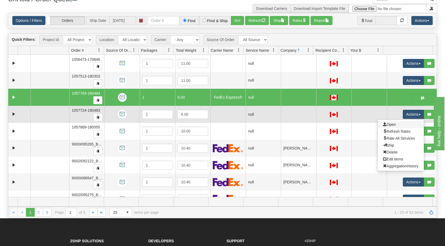
click at [399, 126] on link "Open" at bounding box center [400, 124] width 46 height 7
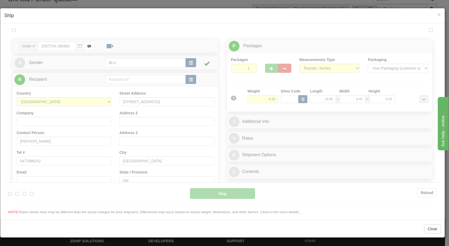
scroll to position [0, 0]
type input "09:07"
type input "16:00"
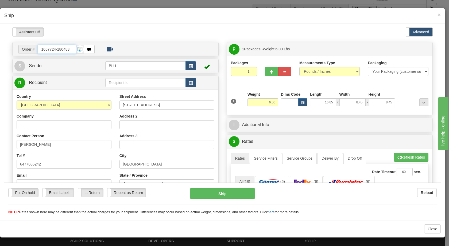
scroll to position [0, 0]
click at [189, 68] on button "button" at bounding box center [190, 65] width 11 height 9
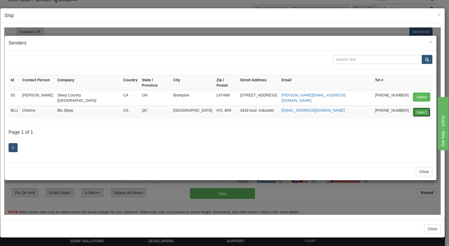
click at [419, 108] on button "Select" at bounding box center [421, 112] width 17 height 9
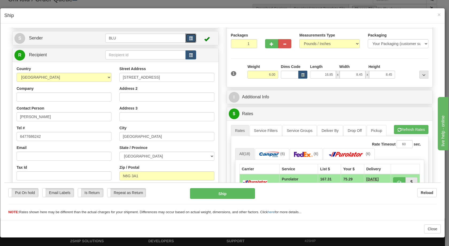
scroll to position [64, 0]
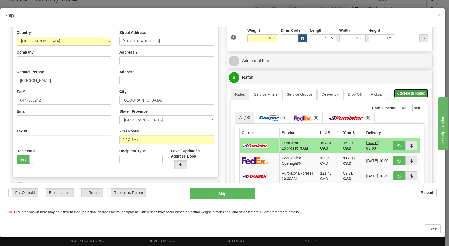
click at [400, 95] on button "Refresh Rates" at bounding box center [411, 93] width 34 height 9
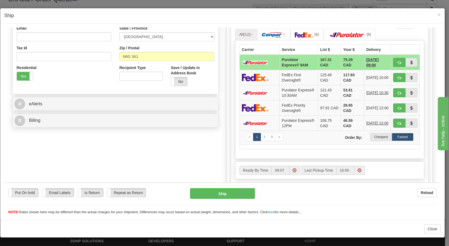
scroll to position [162, 0]
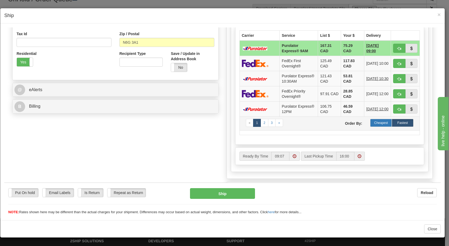
click at [377, 127] on label "Cheapest" at bounding box center [381, 123] width 22 height 8
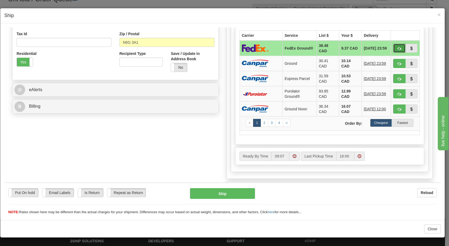
click at [397, 50] on span "button" at bounding box center [399, 48] width 4 height 3
type input "92"
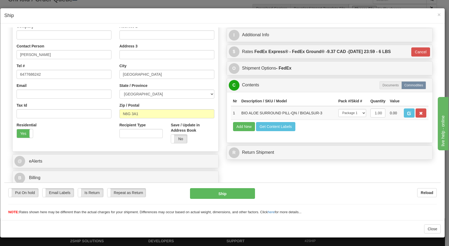
scroll to position [90, 0]
click at [220, 194] on button "Ship" at bounding box center [222, 193] width 65 height 11
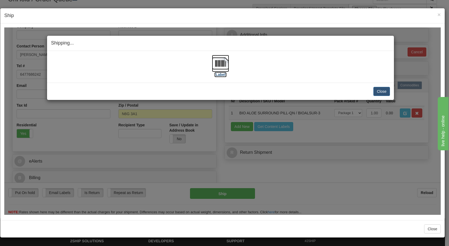
click at [219, 61] on img at bounding box center [220, 63] width 17 height 17
click at [381, 92] on button "Close" at bounding box center [381, 91] width 17 height 9
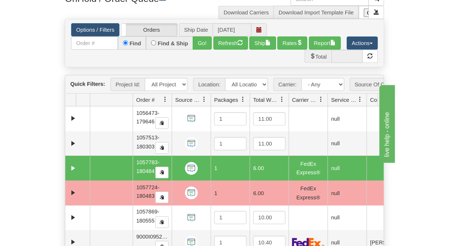
scroll to position [28, 0]
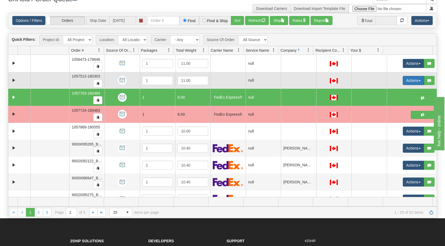
click at [418, 80] on span "button" at bounding box center [419, 80] width 2 height 1
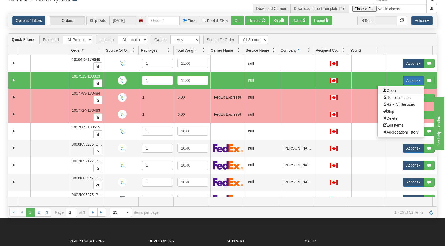
click at [389, 91] on span "Open" at bounding box center [389, 91] width 13 height 4
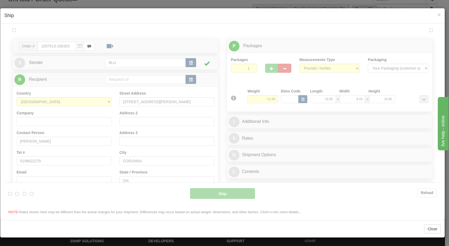
scroll to position [0, 0]
type input "09:11"
type input "16:00"
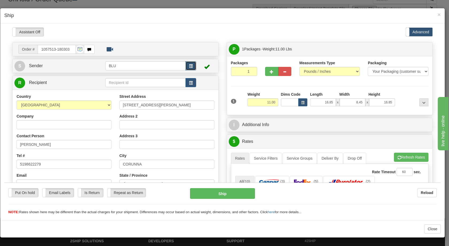
click at [189, 66] on span "button" at bounding box center [191, 65] width 4 height 3
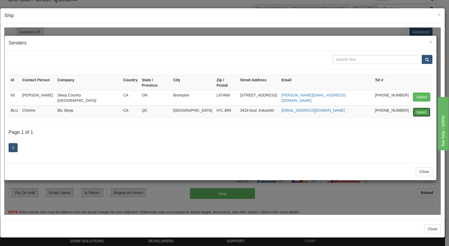
click at [424, 108] on button "Select" at bounding box center [421, 112] width 17 height 9
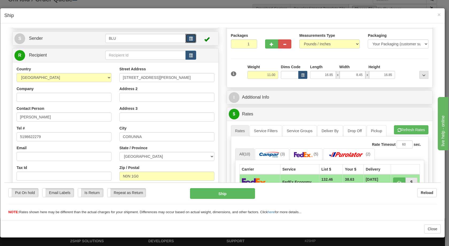
scroll to position [27, 0]
click at [190, 38] on span "button" at bounding box center [191, 38] width 4 height 3
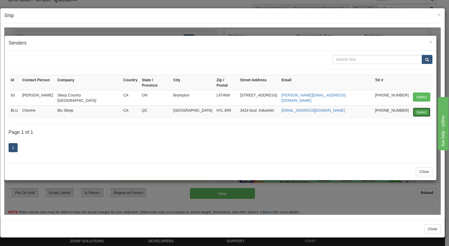
click at [423, 108] on button "Select" at bounding box center [421, 112] width 17 height 9
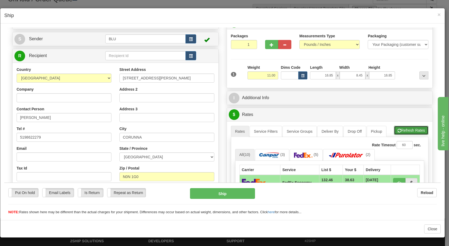
click at [397, 130] on span "button" at bounding box center [399, 130] width 4 height 3
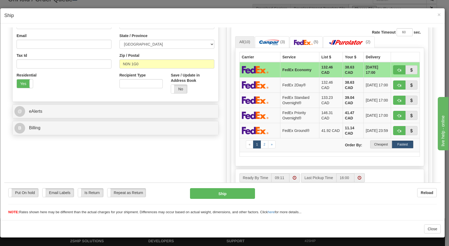
scroll to position [141, 0]
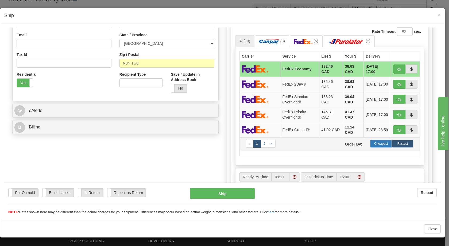
click at [375, 144] on label "Cheapest" at bounding box center [381, 144] width 22 height 8
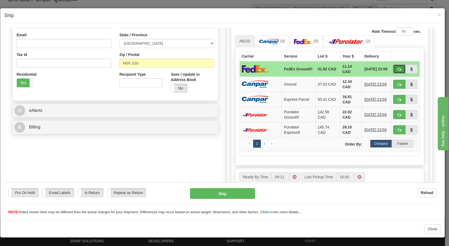
click at [397, 71] on span "button" at bounding box center [399, 69] width 4 height 3
type input "92"
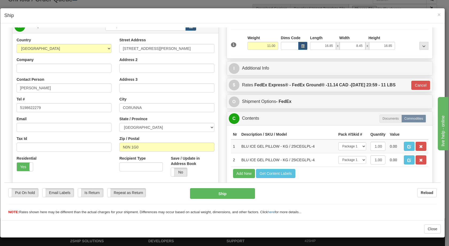
scroll to position [28, 0]
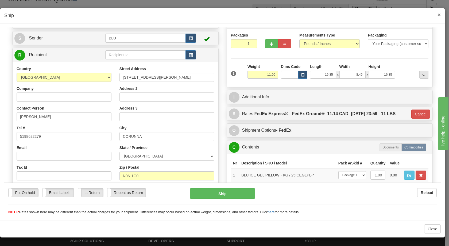
click at [440, 14] on span "×" at bounding box center [438, 14] width 3 height 6
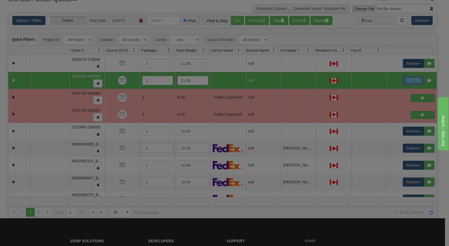
scroll to position [0, 0]
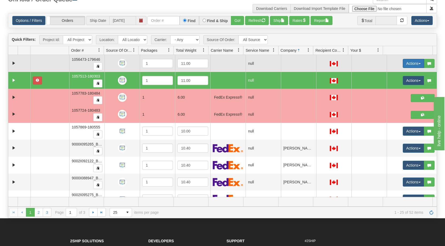
click at [418, 63] on span "button" at bounding box center [419, 63] width 2 height 1
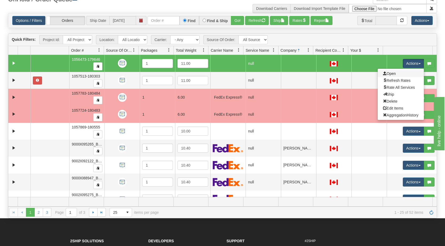
click at [400, 74] on link "Open" at bounding box center [400, 73] width 46 height 7
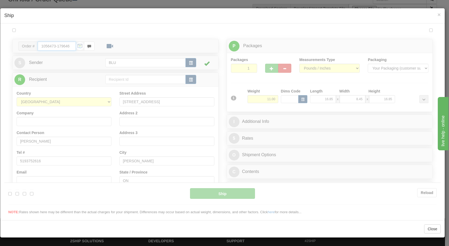
type input "09:32"
type input "16:00"
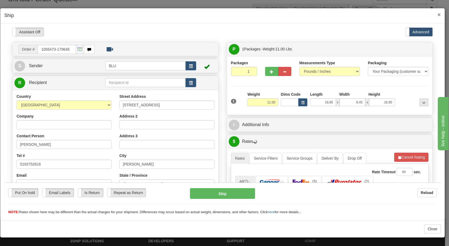
click at [439, 14] on span "×" at bounding box center [438, 14] width 3 height 6
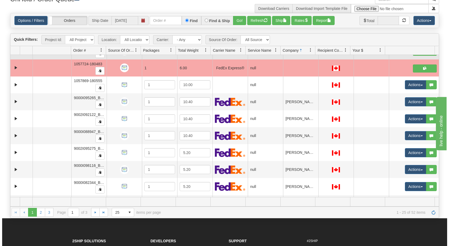
scroll to position [47, 0]
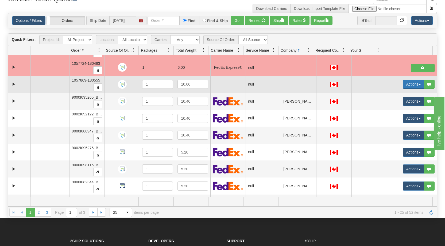
click at [418, 85] on span "button" at bounding box center [419, 84] width 2 height 1
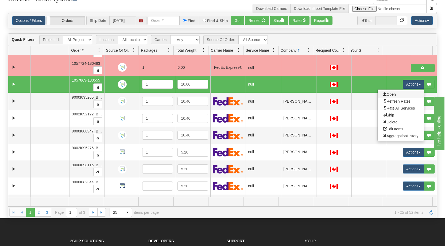
click at [393, 96] on link "Open" at bounding box center [400, 94] width 46 height 7
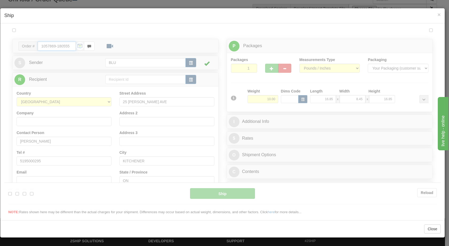
type input "09:32"
type input "16:00"
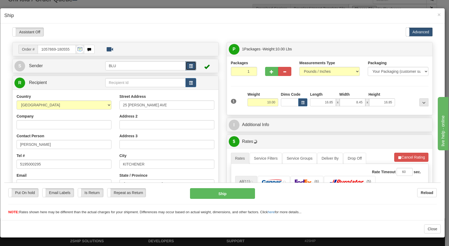
click at [189, 65] on span "button" at bounding box center [191, 65] width 4 height 3
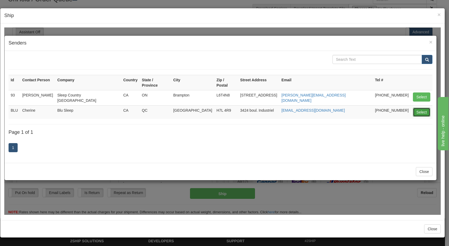
click at [422, 108] on button "Select" at bounding box center [421, 112] width 17 height 9
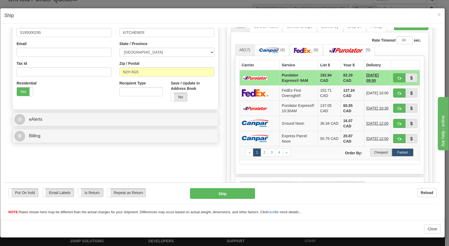
scroll to position [133, 0]
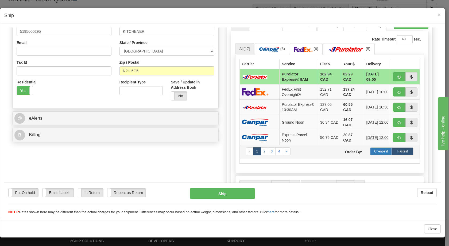
click at [379, 155] on label "Cheapest" at bounding box center [381, 151] width 22 height 8
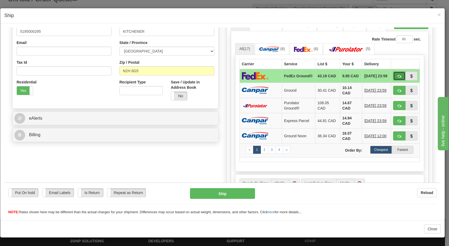
click at [397, 76] on span "button" at bounding box center [399, 76] width 4 height 3
type input "92"
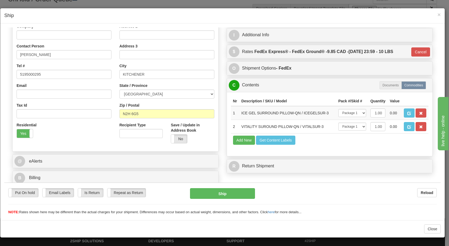
scroll to position [90, 0]
click at [224, 193] on button "Ship" at bounding box center [222, 193] width 65 height 11
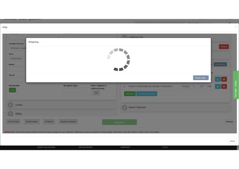
scroll to position [41, 0]
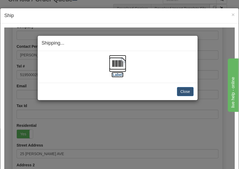
click at [110, 63] on img at bounding box center [117, 63] width 17 height 17
click at [183, 90] on button "Close" at bounding box center [185, 91] width 17 height 9
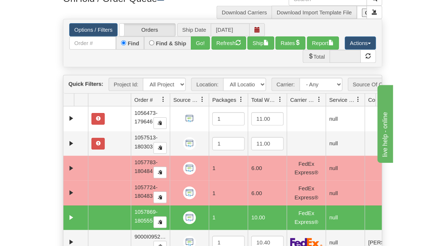
scroll to position [28, 0]
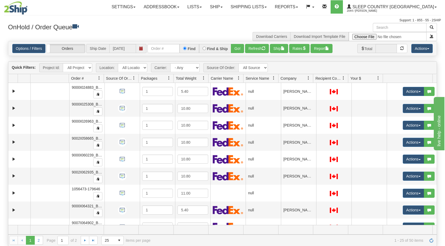
click at [308, 80] on span at bounding box center [308, 78] width 4 height 4
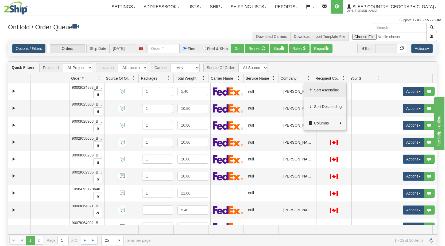
click at [314, 91] on span "Sort Ascending" at bounding box center [328, 90] width 28 height 5
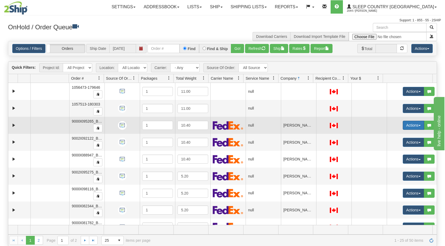
click at [418, 126] on span "button" at bounding box center [419, 125] width 2 height 1
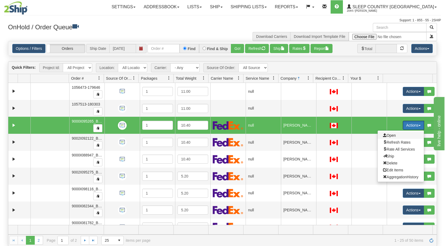
click at [387, 135] on span "Open" at bounding box center [389, 136] width 13 height 4
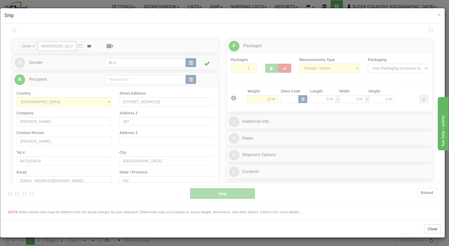
type input "09:34"
type input "16:00"
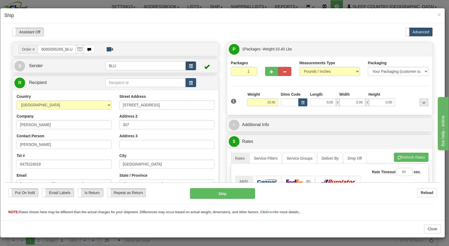
click at [189, 66] on span "button" at bounding box center [191, 65] width 4 height 3
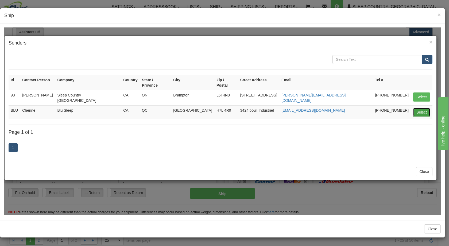
click at [424, 108] on button "Select" at bounding box center [421, 112] width 17 height 9
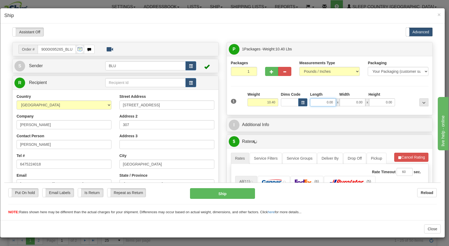
click at [322, 101] on input "0.00" at bounding box center [323, 102] width 26 height 8
type input "16.00"
click at [351, 102] on input "0.00" at bounding box center [352, 102] width 26 height 8
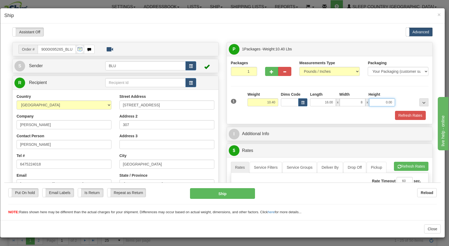
type input "8.00"
click at [376, 102] on input "0.00" at bounding box center [382, 102] width 26 height 8
type input "16.00"
click at [398, 100] on div at bounding box center [412, 99] width 33 height 15
click at [398, 116] on button "Refresh Rates" at bounding box center [410, 115] width 31 height 9
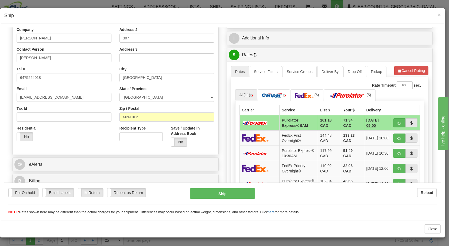
scroll to position [114, 0]
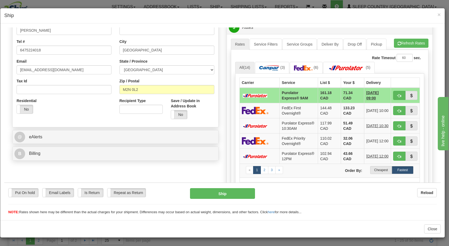
click at [377, 174] on label "Cheapest" at bounding box center [381, 170] width 22 height 8
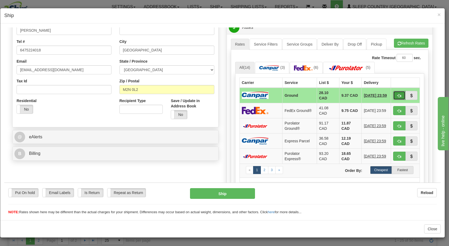
click at [393, 95] on button "button" at bounding box center [399, 95] width 12 height 9
type input "1"
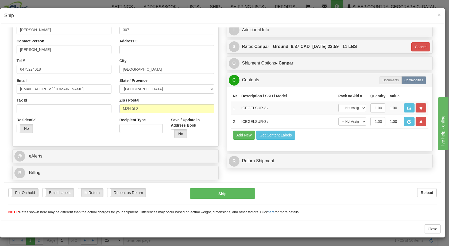
scroll to position [95, 0]
click at [217, 194] on button "Ship" at bounding box center [222, 193] width 65 height 11
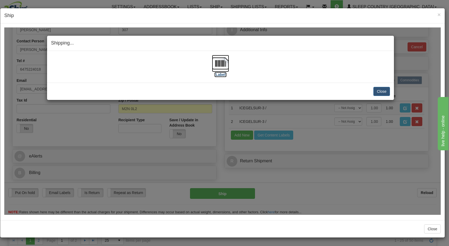
click at [222, 63] on img at bounding box center [220, 63] width 17 height 17
click at [385, 90] on button "Close" at bounding box center [381, 91] width 17 height 9
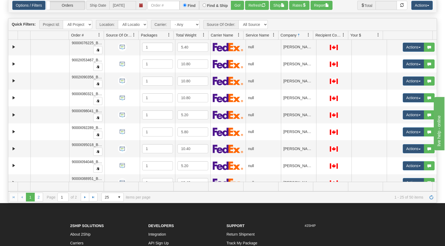
scroll to position [219, 0]
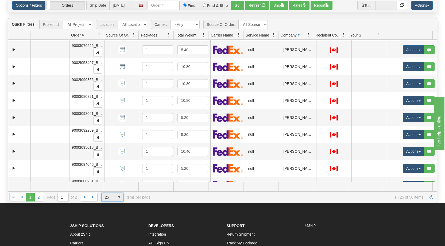
click at [117, 198] on span "select" at bounding box center [119, 197] width 9 height 9
click at [106, 220] on span "50" at bounding box center [106, 220] width 4 height 5
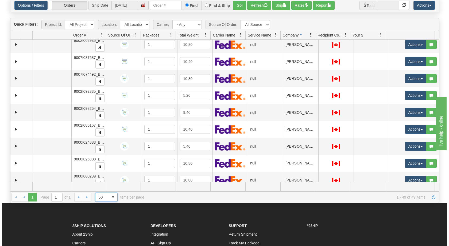
scroll to position [362, 0]
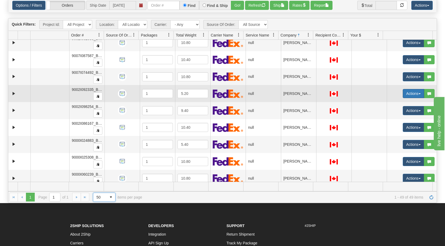
click at [418, 95] on span "button" at bounding box center [419, 93] width 2 height 1
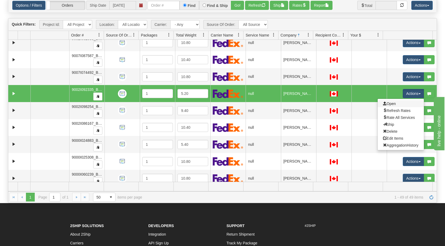
click at [396, 105] on link "Open" at bounding box center [400, 103] width 46 height 7
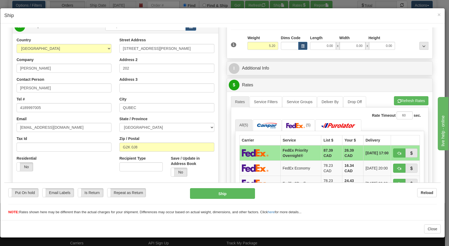
scroll to position [27, 0]
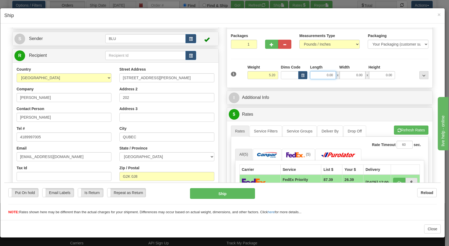
click at [323, 75] on input "0.00" at bounding box center [323, 75] width 26 height 8
type input "8.00"
click at [347, 76] on input "0.00" at bounding box center [352, 75] width 26 height 8
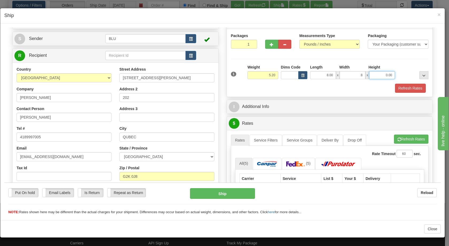
type input "8.00"
click at [382, 74] on input "0.00" at bounding box center [382, 75] width 26 height 8
type input "16.00"
click at [404, 76] on div at bounding box center [412, 71] width 33 height 15
click at [189, 40] on span "button" at bounding box center [191, 38] width 4 height 3
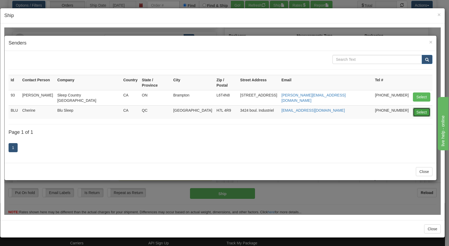
click at [421, 108] on button "Select" at bounding box center [421, 112] width 17 height 9
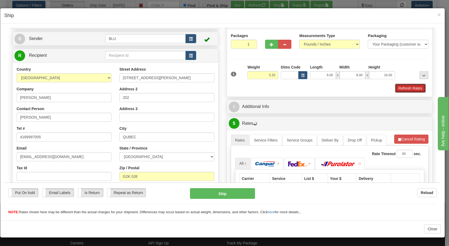
click at [404, 89] on button "Refresh Rates" at bounding box center [410, 88] width 31 height 9
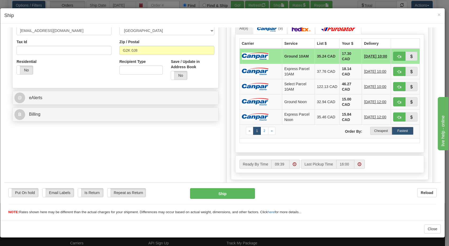
scroll to position [154, 0]
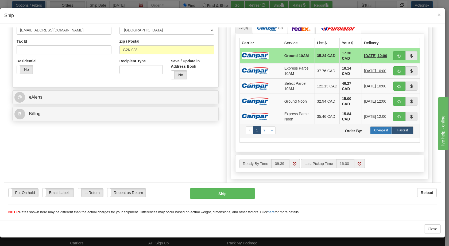
click at [378, 133] on label "Cheapest" at bounding box center [381, 130] width 22 height 8
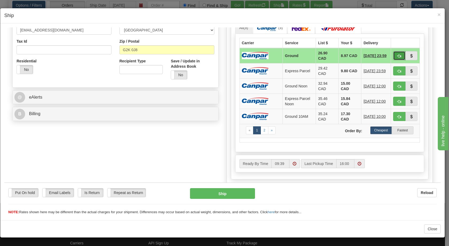
click at [397, 55] on span "button" at bounding box center [399, 55] width 4 height 3
type input "1"
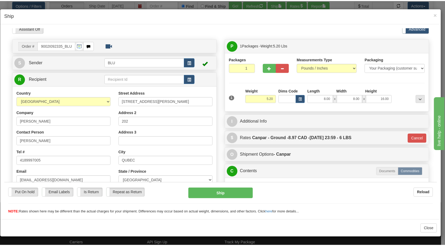
scroll to position [0, 0]
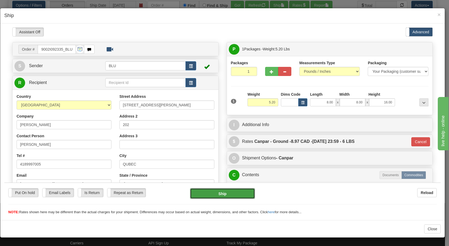
click at [237, 194] on button "Ship" at bounding box center [222, 193] width 65 height 11
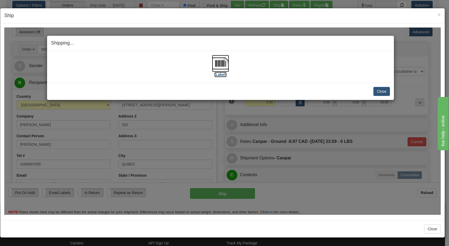
click at [219, 64] on img at bounding box center [220, 63] width 17 height 17
click at [379, 93] on button "Close" at bounding box center [381, 91] width 17 height 9
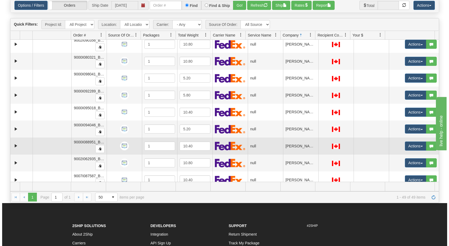
scroll to position [241, 0]
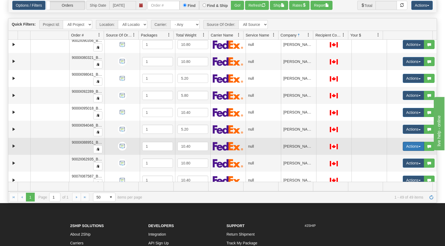
click at [416, 148] on button "Actions" at bounding box center [412, 146] width 21 height 9
click at [394, 159] on link "Open" at bounding box center [400, 156] width 46 height 7
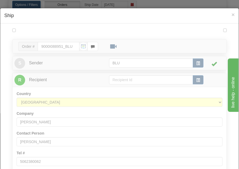
scroll to position [0, 0]
type input "09:56"
type input "16:00"
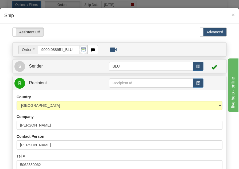
click at [165, 19] on h4 "Ship" at bounding box center [119, 15] width 230 height 7
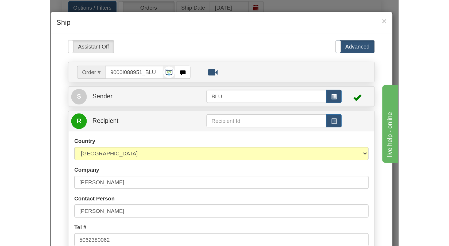
scroll to position [43, 0]
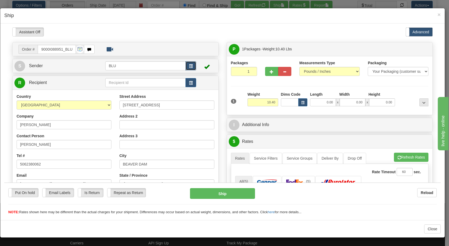
click at [190, 65] on span "button" at bounding box center [191, 65] width 4 height 3
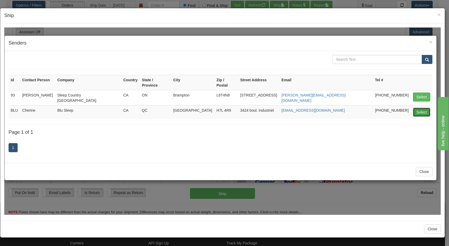
click at [418, 108] on button "Select" at bounding box center [421, 112] width 17 height 9
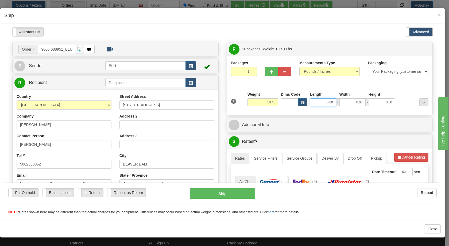
click at [322, 101] on input "0.00" at bounding box center [323, 102] width 26 height 8
type input "16.00"
click at [353, 102] on input "0.00" at bounding box center [352, 102] width 26 height 8
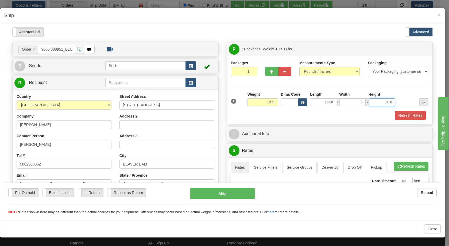
type input "8.00"
click at [383, 100] on input "0.00" at bounding box center [382, 102] width 26 height 8
type input "16.00"
click at [400, 92] on div at bounding box center [412, 99] width 33 height 15
click at [396, 113] on button "Refresh Rates" at bounding box center [410, 115] width 31 height 9
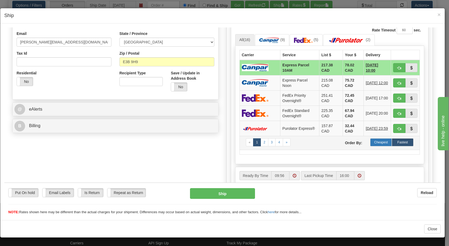
scroll to position [143, 0]
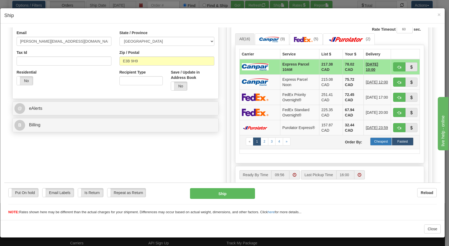
click at [377, 143] on label "Cheapest" at bounding box center [381, 142] width 22 height 8
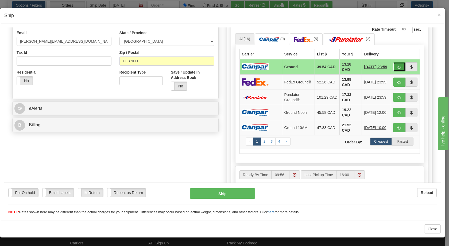
click at [397, 66] on span "button" at bounding box center [399, 66] width 4 height 3
type input "1"
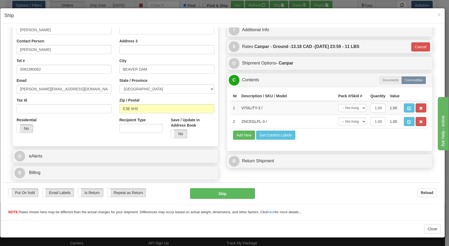
scroll to position [95, 0]
click at [210, 190] on button "Ship" at bounding box center [222, 193] width 65 height 11
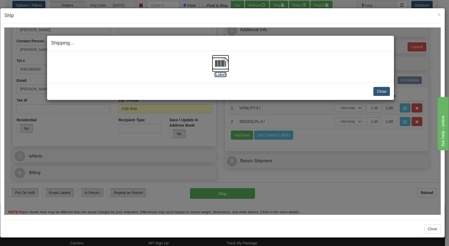
click at [220, 64] on img at bounding box center [220, 63] width 17 height 17
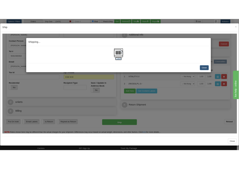
scroll to position [56, 0]
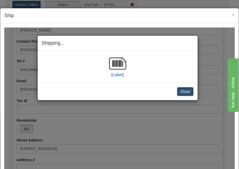
click at [186, 92] on button "Close" at bounding box center [185, 91] width 17 height 9
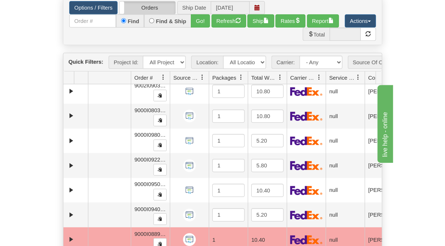
scroll to position [43, 0]
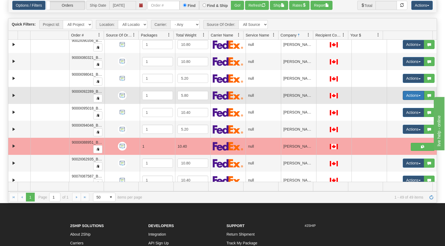
click at [415, 95] on button "Actions" at bounding box center [412, 95] width 21 height 9
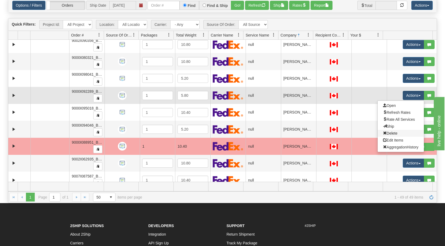
click at [396, 133] on link "Delete" at bounding box center [400, 133] width 46 height 7
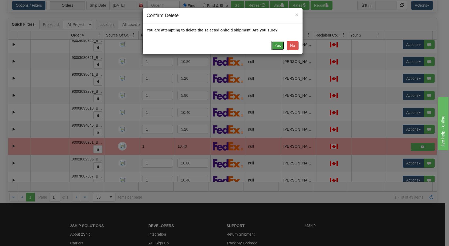
click at [277, 45] on button "Yes" at bounding box center [277, 45] width 13 height 9
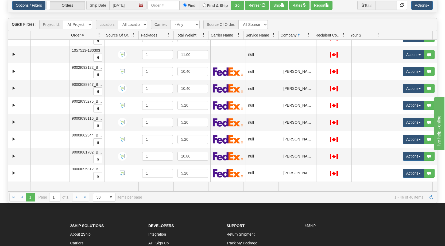
scroll to position [0, 0]
